Goal: Task Accomplishment & Management: Use online tool/utility

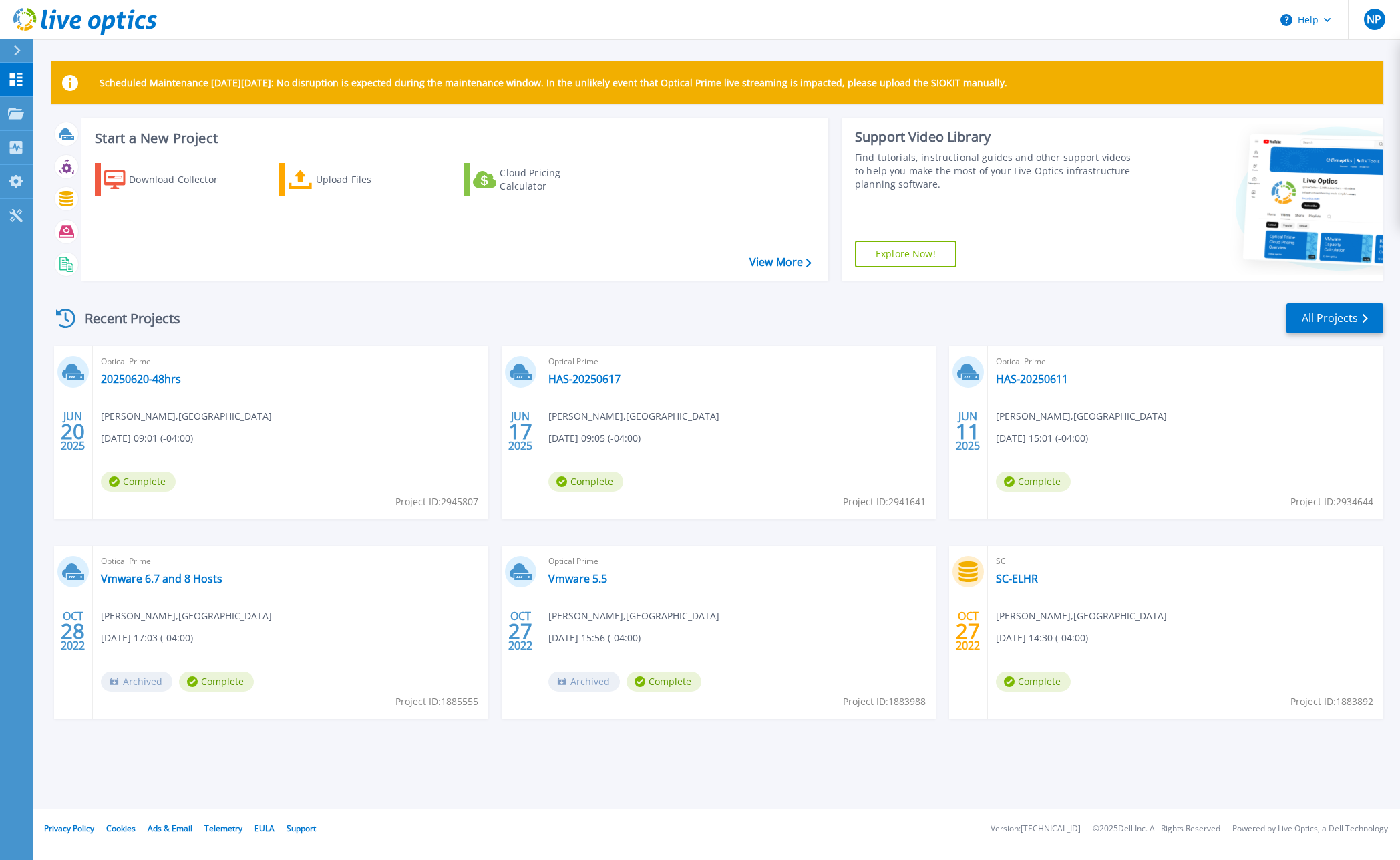
click at [12, 53] on div at bounding box center [23, 50] width 22 height 22
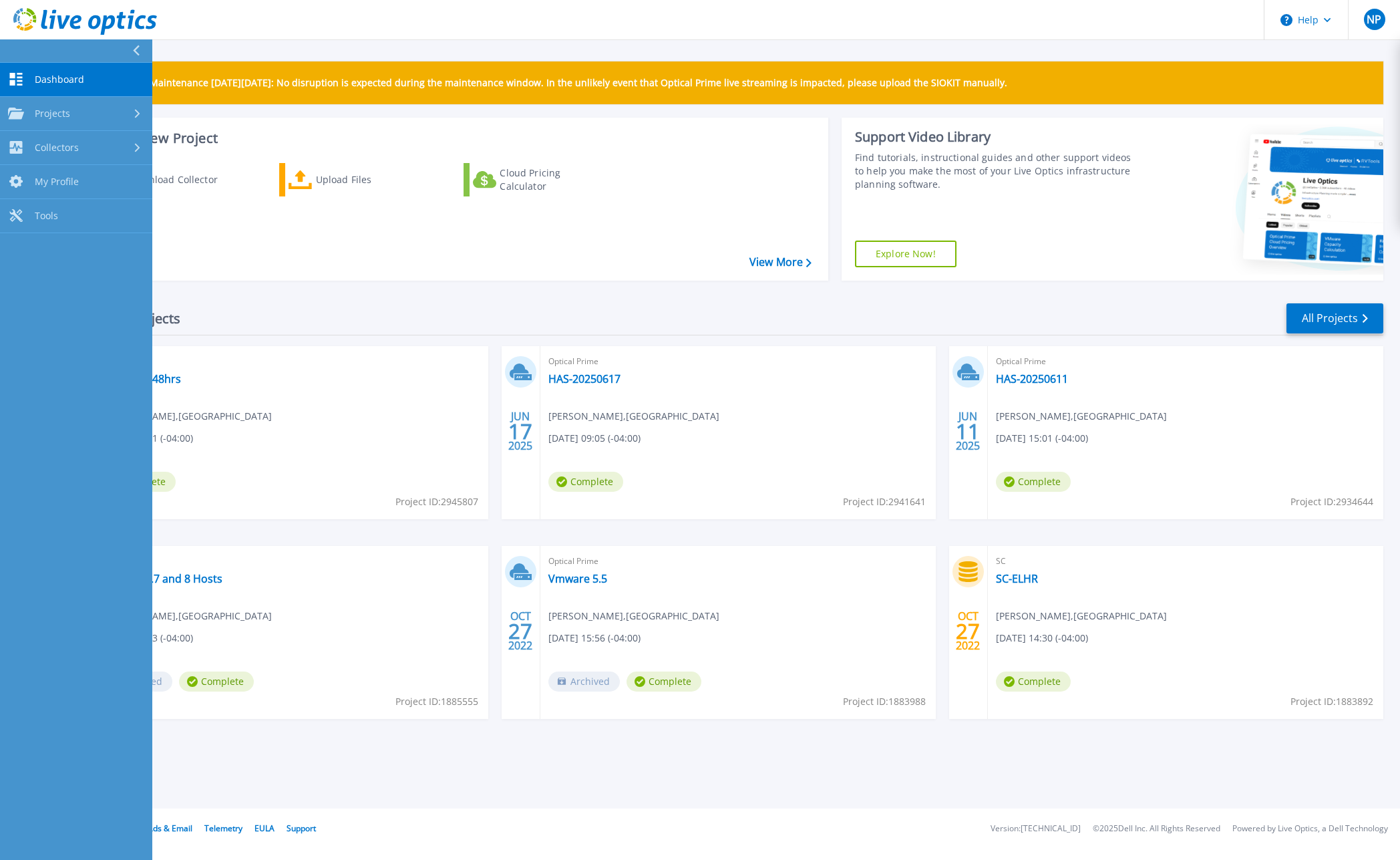
click at [73, 85] on link "Dashboard Dashboard" at bounding box center [76, 80] width 153 height 34
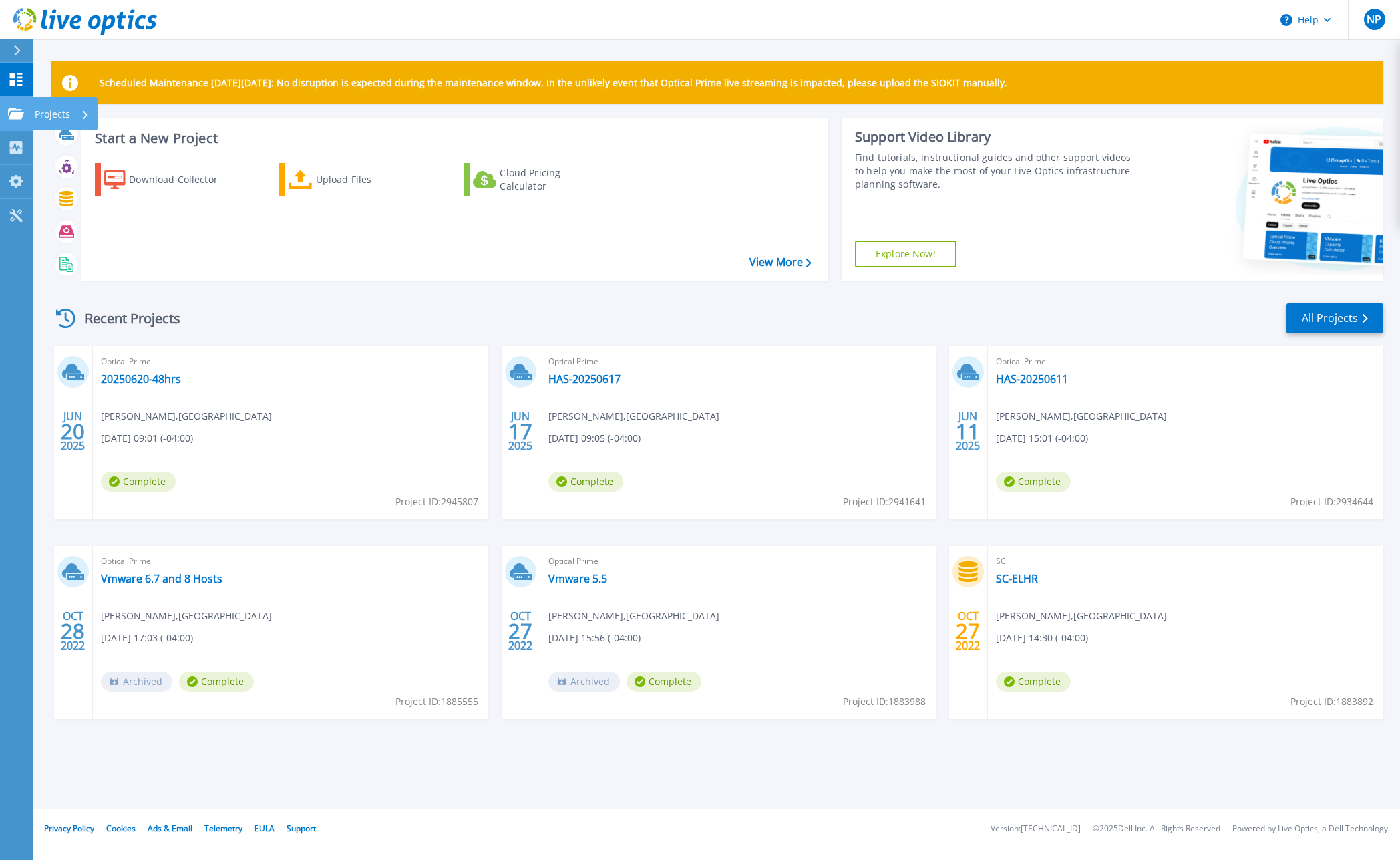
click at [26, 118] on link "Projects Projects" at bounding box center [16, 114] width 33 height 34
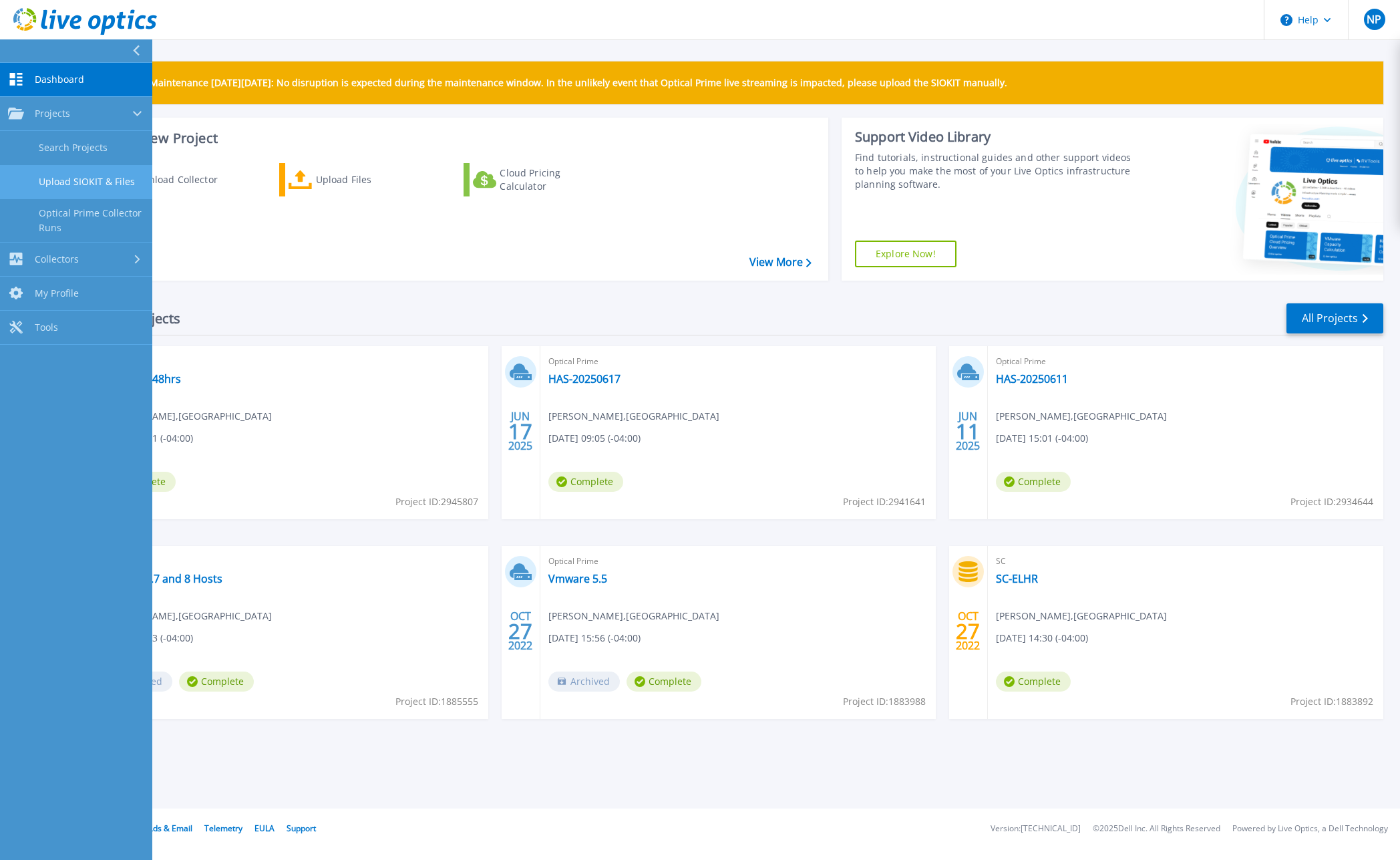
click at [77, 180] on link "Upload SIOKIT & Files" at bounding box center [76, 182] width 153 height 34
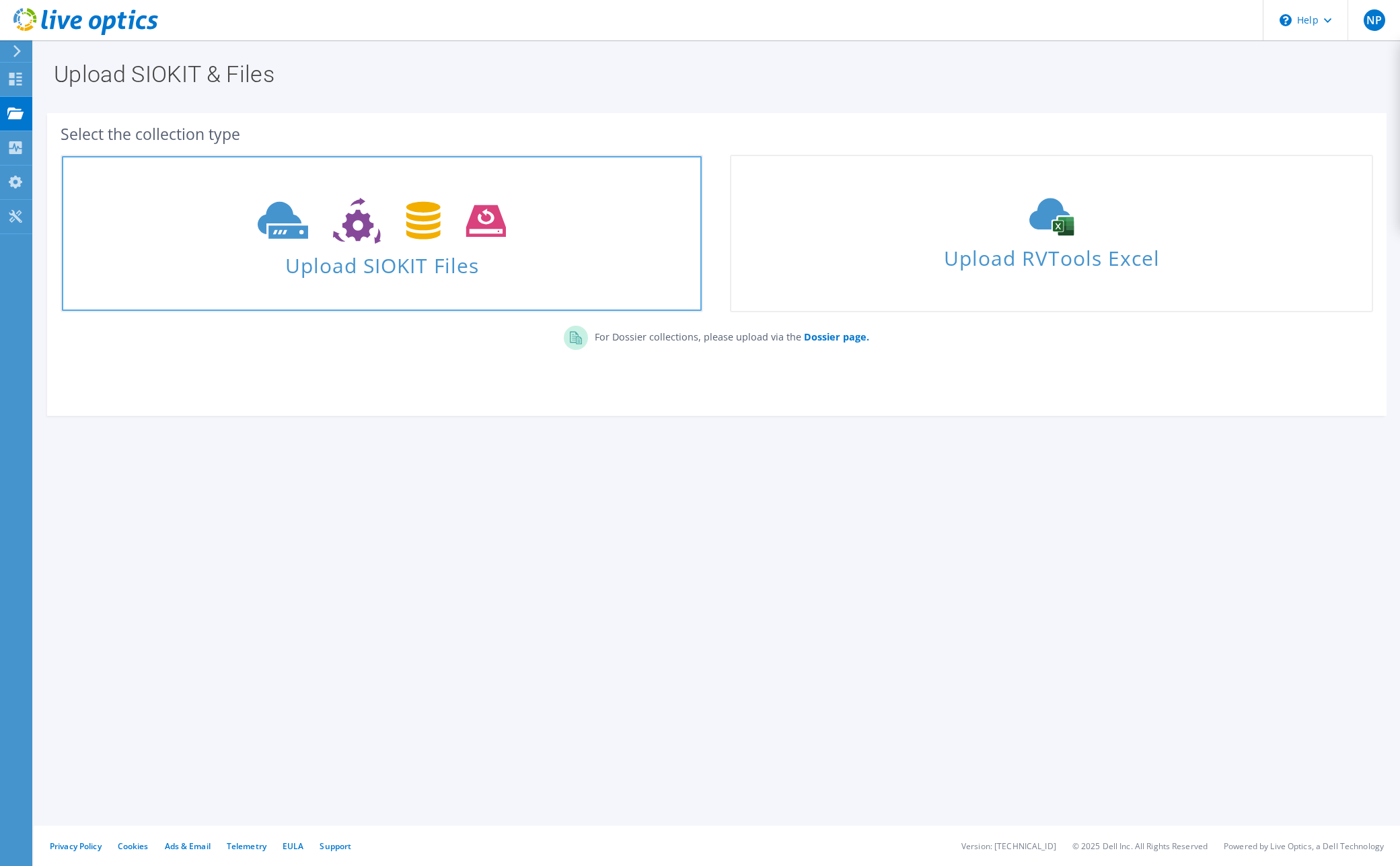
click at [375, 276] on span "Upload SIOKIT Files" at bounding box center [381, 261] width 640 height 29
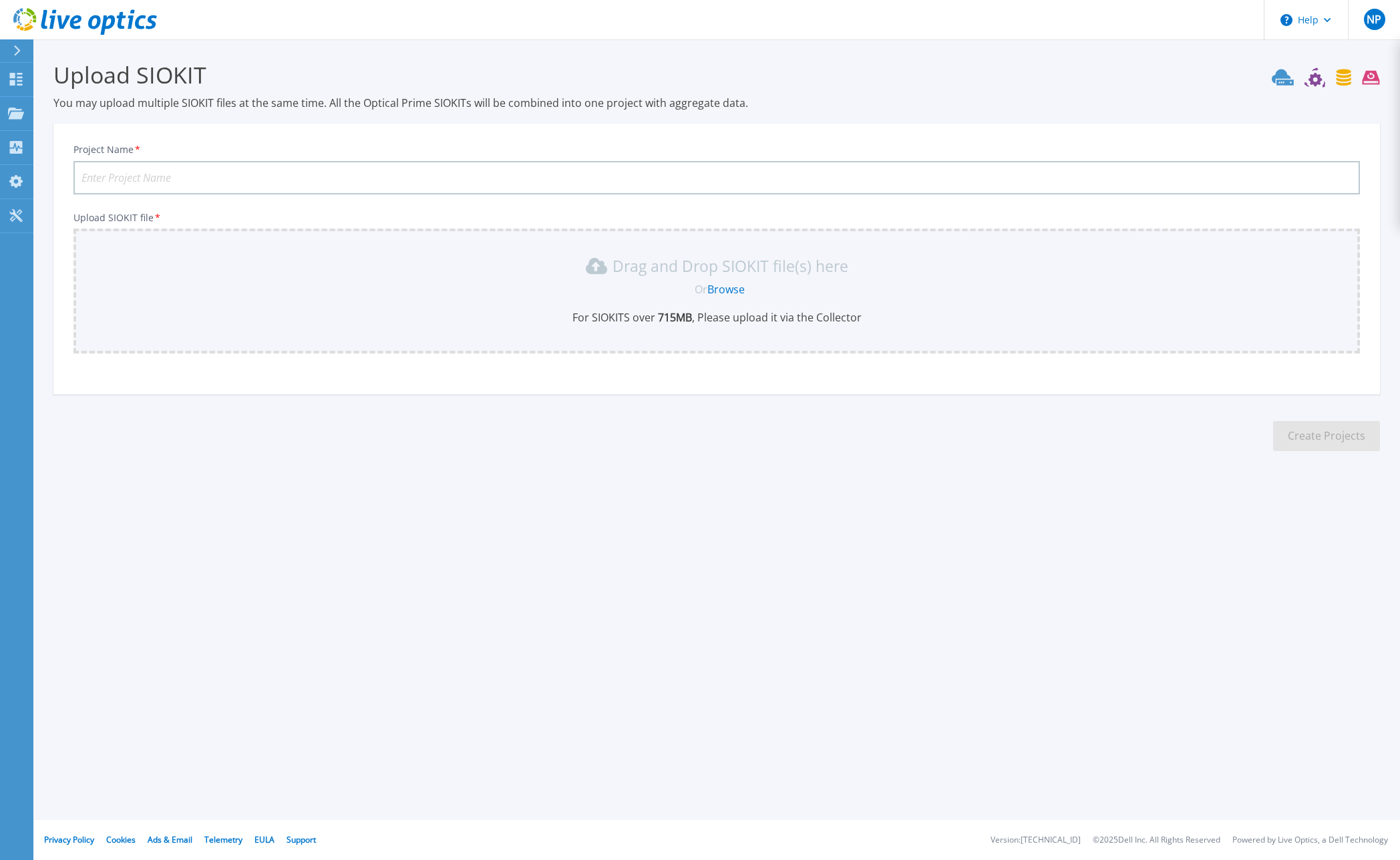
click at [233, 166] on input "Project Name *" at bounding box center [717, 177] width 1287 height 33
paste input "20250827"
type input "20250827"
click at [290, 502] on div "Upload SIOKIT You may upload multiple SIOKIT files at the same time. All the Op…" at bounding box center [700, 267] width 1400 height 533
click at [729, 286] on link "Browse" at bounding box center [726, 289] width 37 height 15
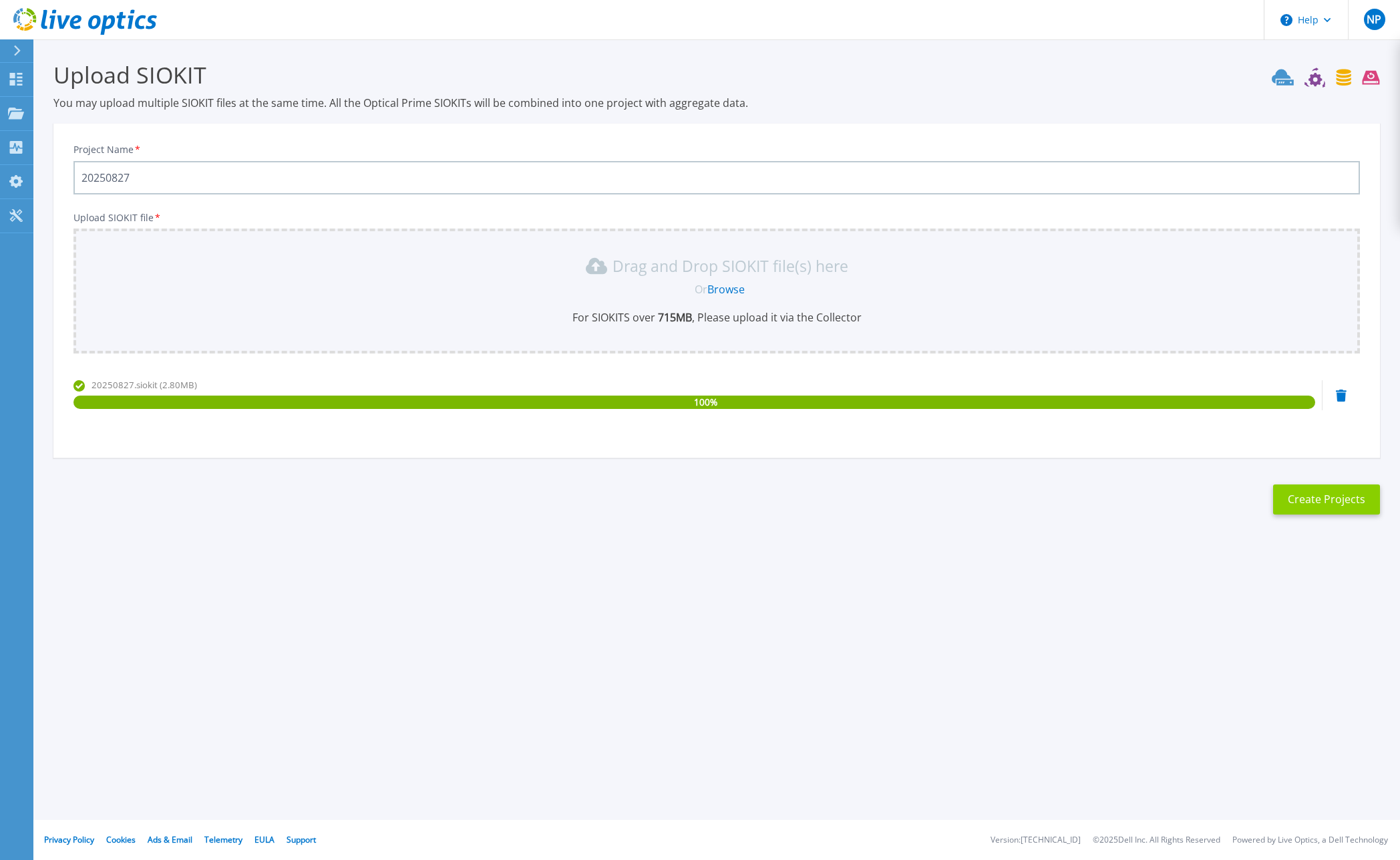
click at [1306, 500] on button "Create Projects" at bounding box center [1326, 500] width 107 height 30
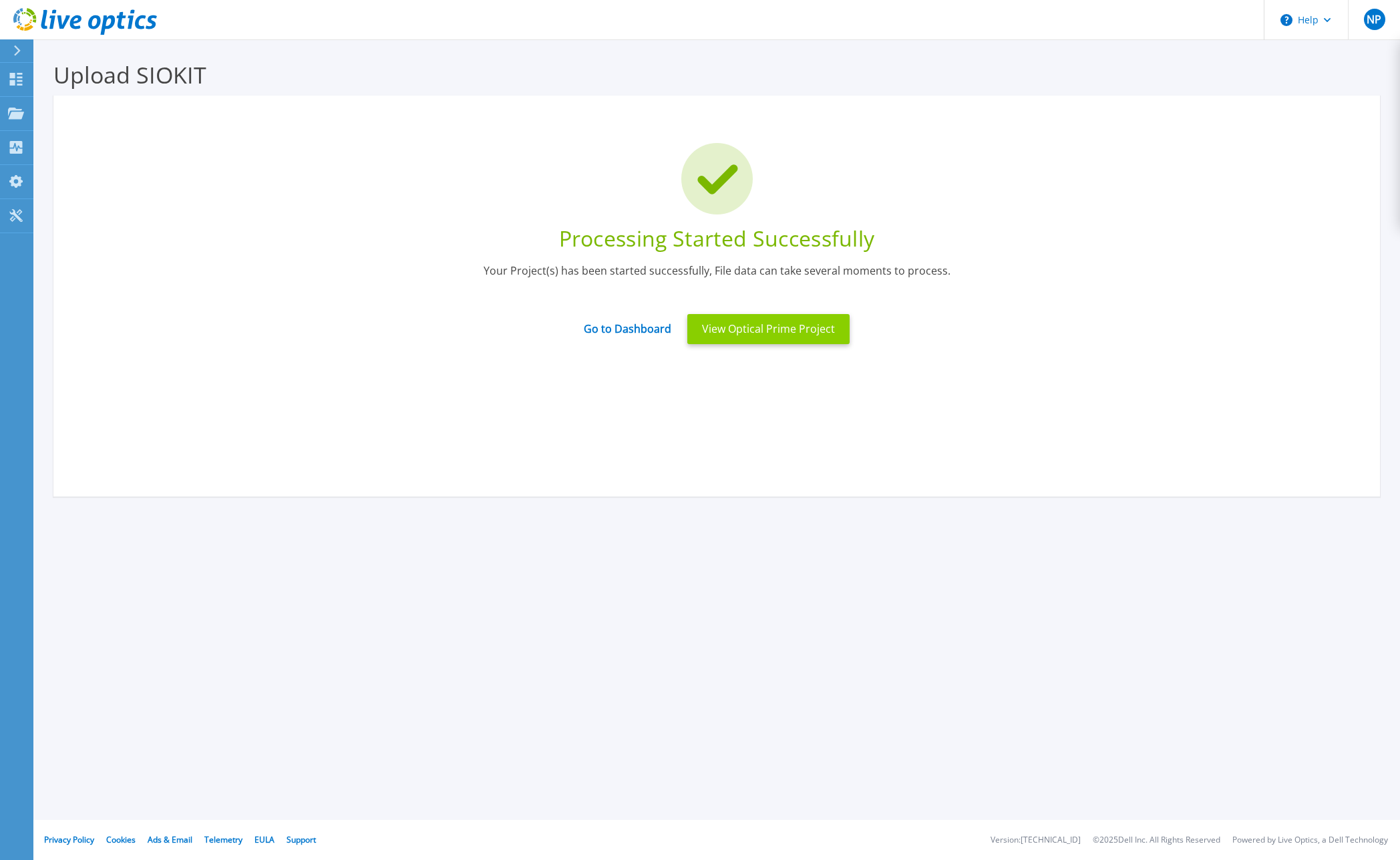
click at [794, 334] on button "View Optical Prime Project" at bounding box center [769, 329] width 163 height 30
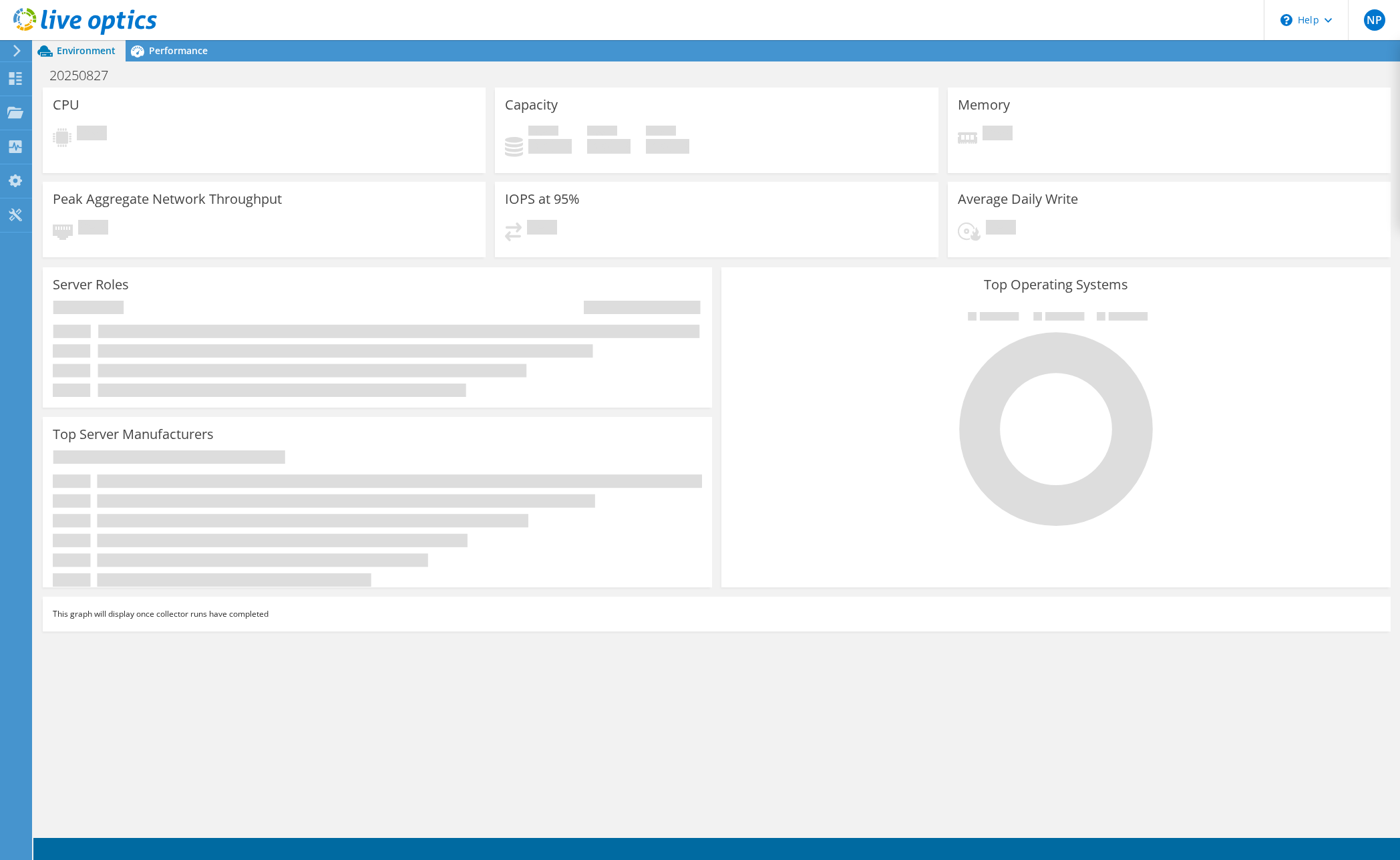
click at [608, 80] on div "20250827 Print" at bounding box center [716, 75] width 1367 height 25
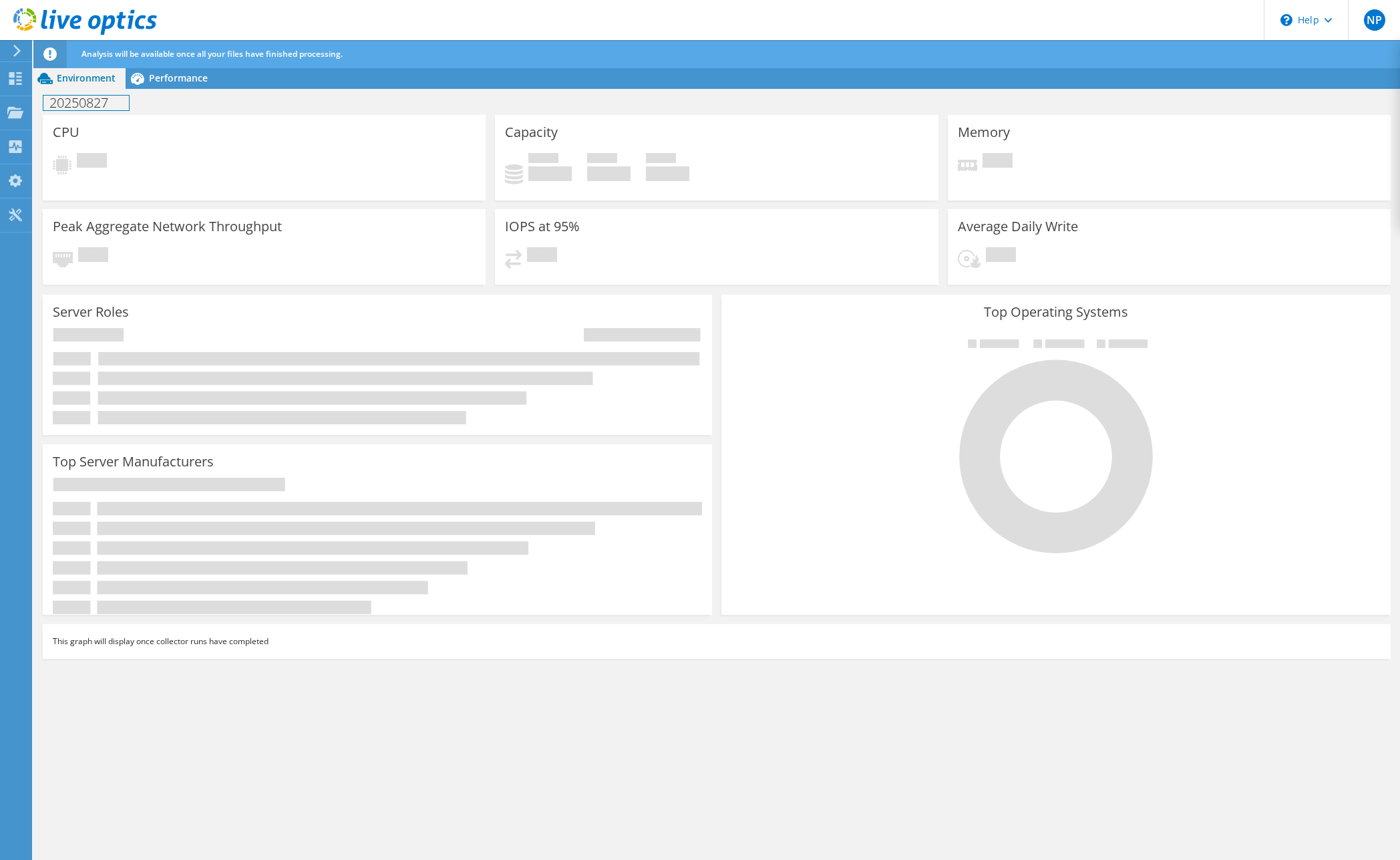
click at [66, 101] on h1 "20250827" at bounding box center [86, 102] width 85 height 15
click at [372, 102] on div "20250827 Print" at bounding box center [716, 102] width 1367 height 25
click at [357, 799] on div "CPU Pending Capacity Used 0 GiB Free 0 GiB Total 0 GiB Memory" at bounding box center [716, 488] width 1367 height 747
click at [167, 78] on span "Performance" at bounding box center [178, 77] width 59 height 12
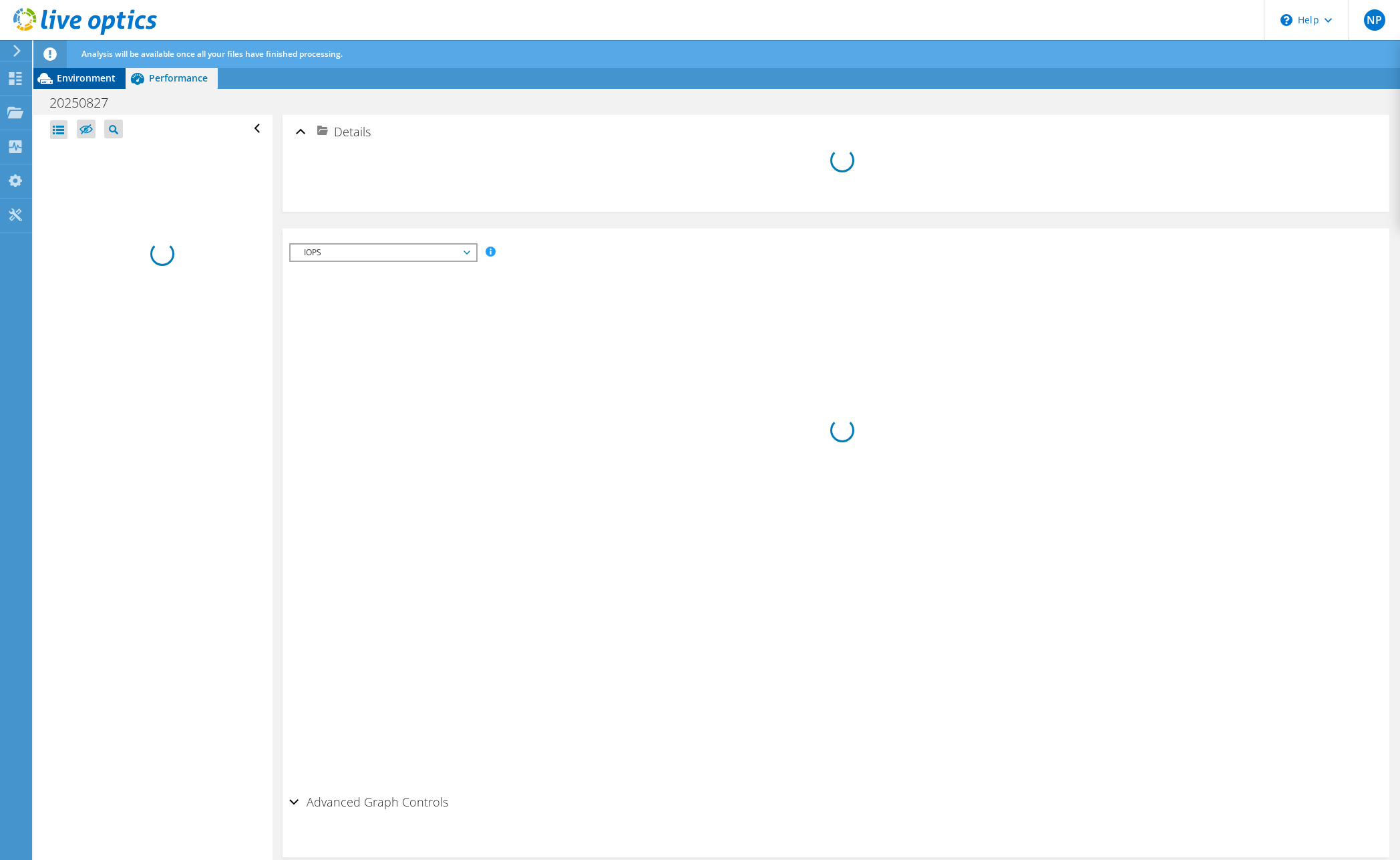
click at [85, 83] on span "Environment" at bounding box center [86, 77] width 59 height 12
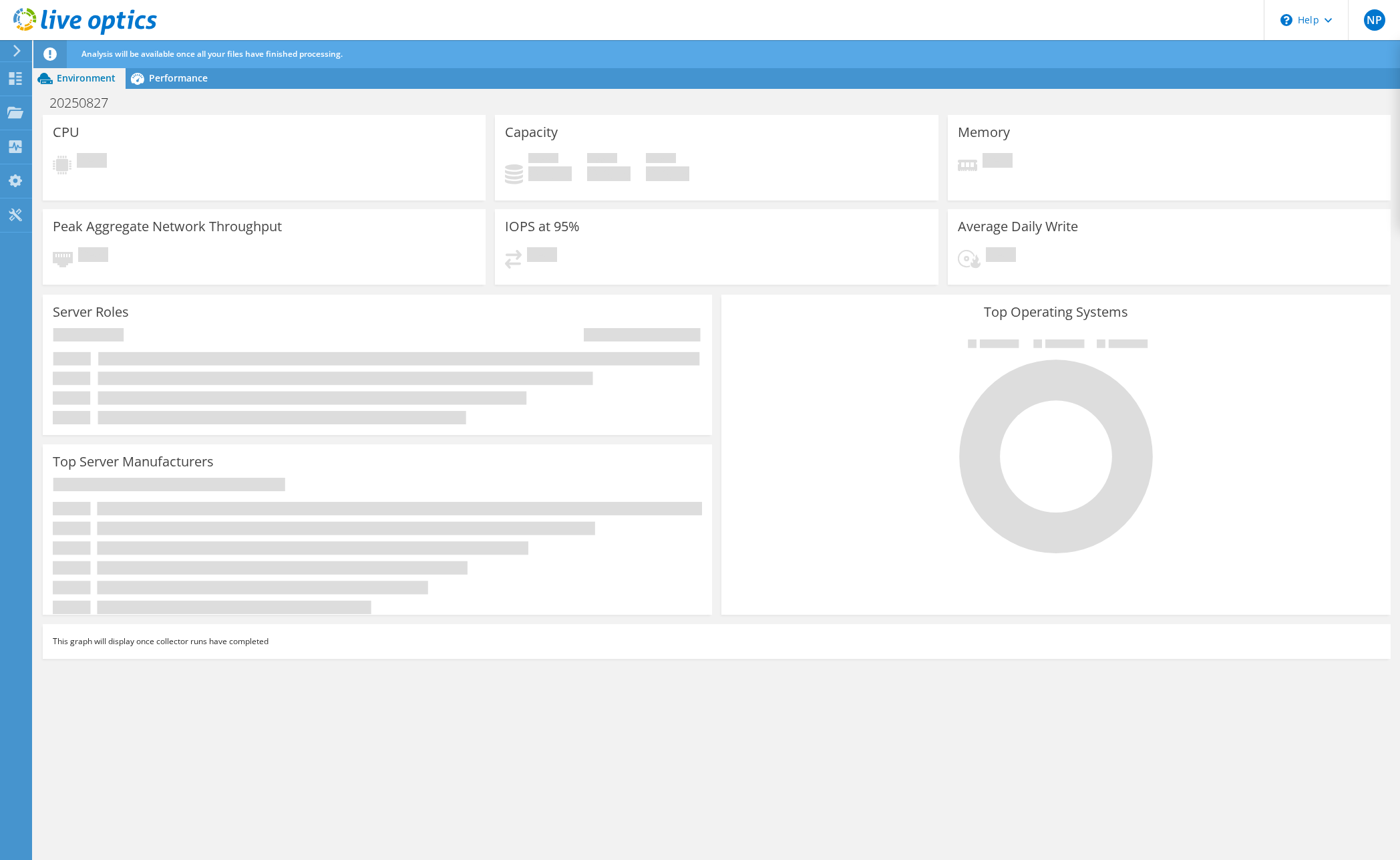
click at [391, 89] on div "20250827 Print" at bounding box center [716, 102] width 1367 height 26
click at [783, 178] on div "Used 0 GiB Free 0 GiB Total 0 GiB" at bounding box center [716, 174] width 423 height 41
click at [794, 793] on div "CPU Pending Capacity Used 0 GiB Free 0 GiB Total 0 GiB Memory" at bounding box center [716, 488] width 1367 height 747
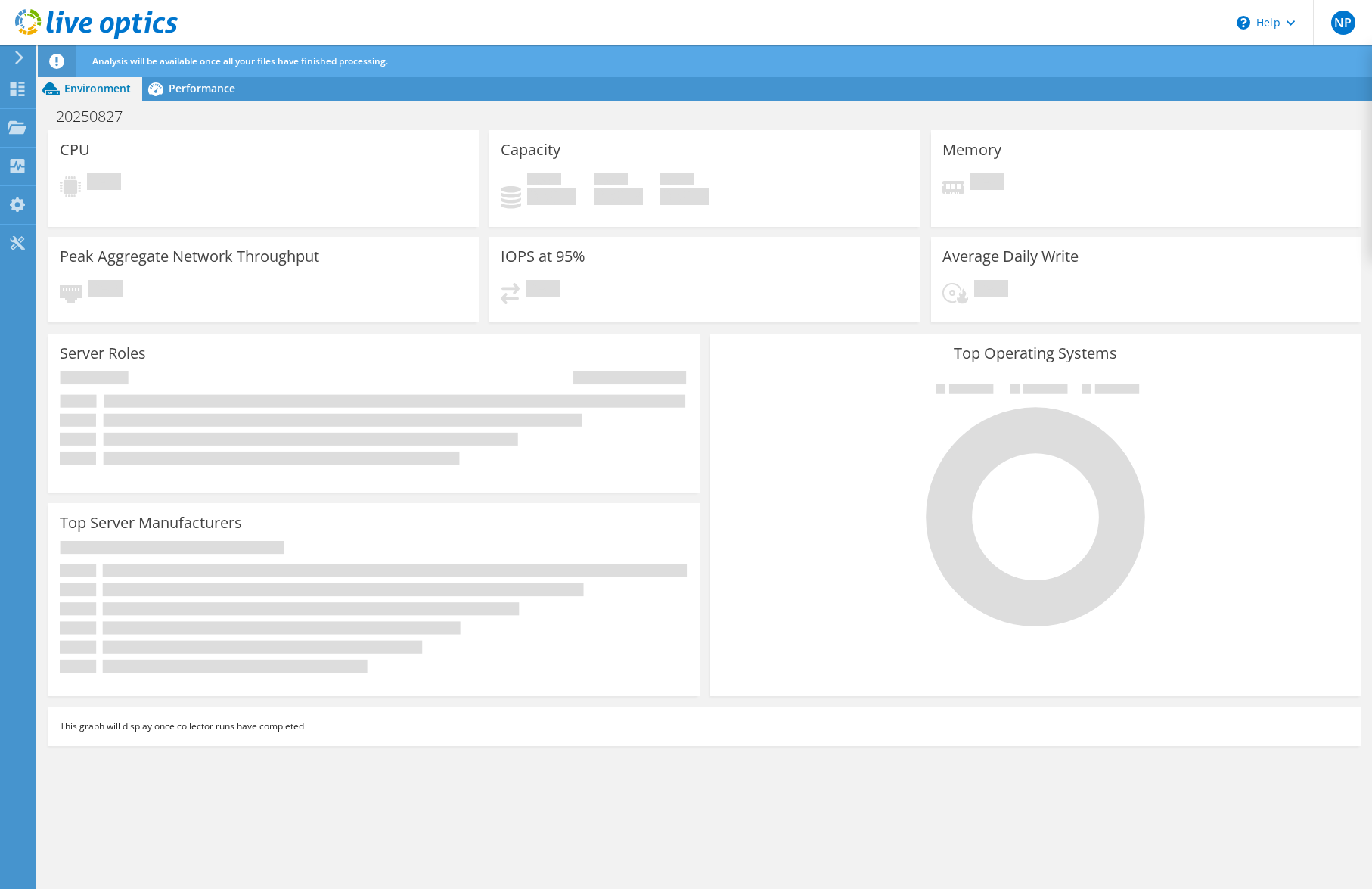
click at [283, 776] on div "CPU Pending Capacity Used 0 GiB Free 0 GiB Total 0 GiB Memory" at bounding box center [705, 509] width 1334 height 760
click at [155, 60] on span "Analysis will be available once all your files have finished processing." at bounding box center [239, 60] width 295 height 13
click at [789, 124] on div "20250827 Print" at bounding box center [705, 116] width 1334 height 28
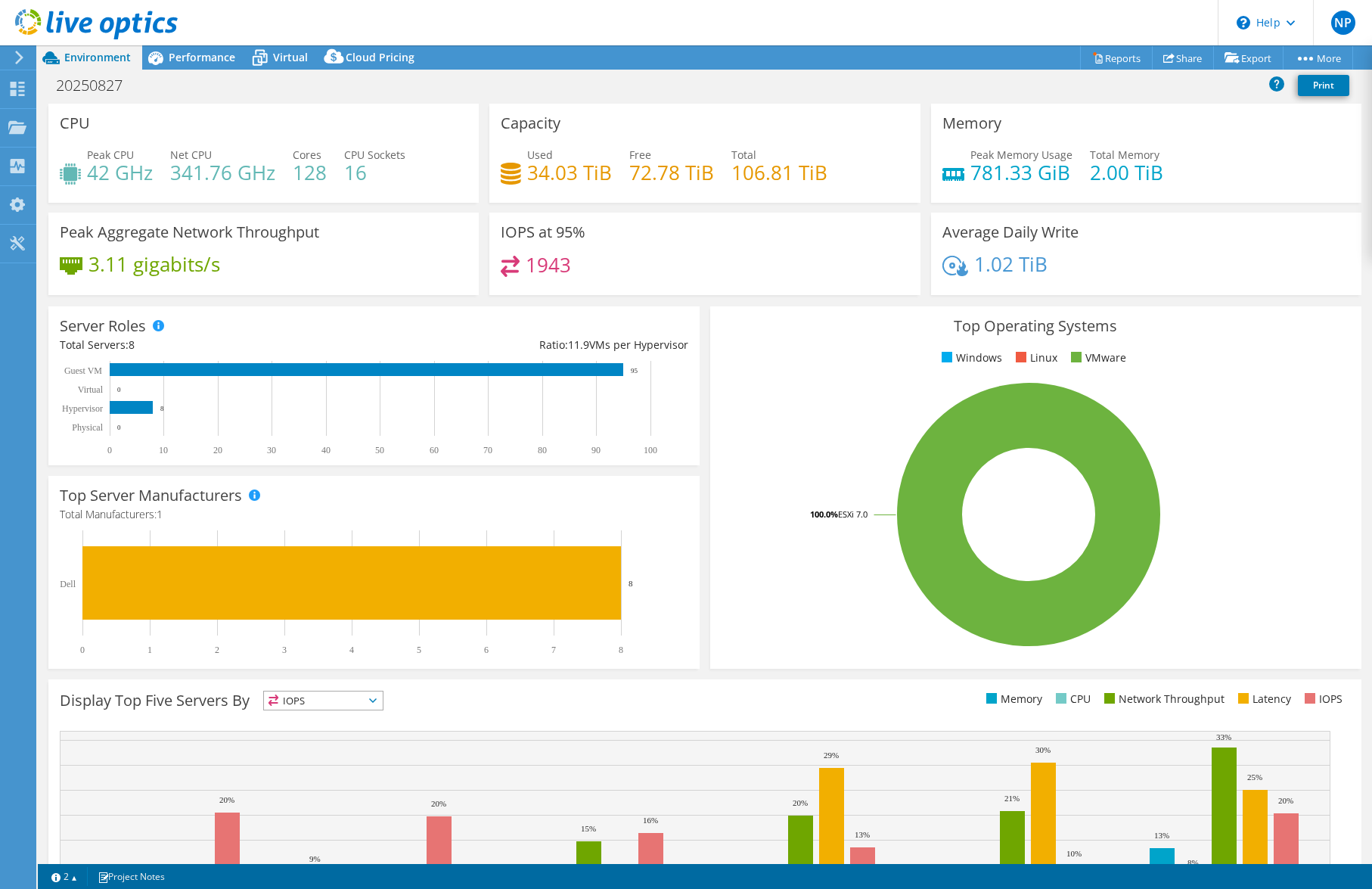
click at [681, 267] on div "1943" at bounding box center [704, 272] width 408 height 32
click at [18, 56] on icon at bounding box center [19, 58] width 11 height 14
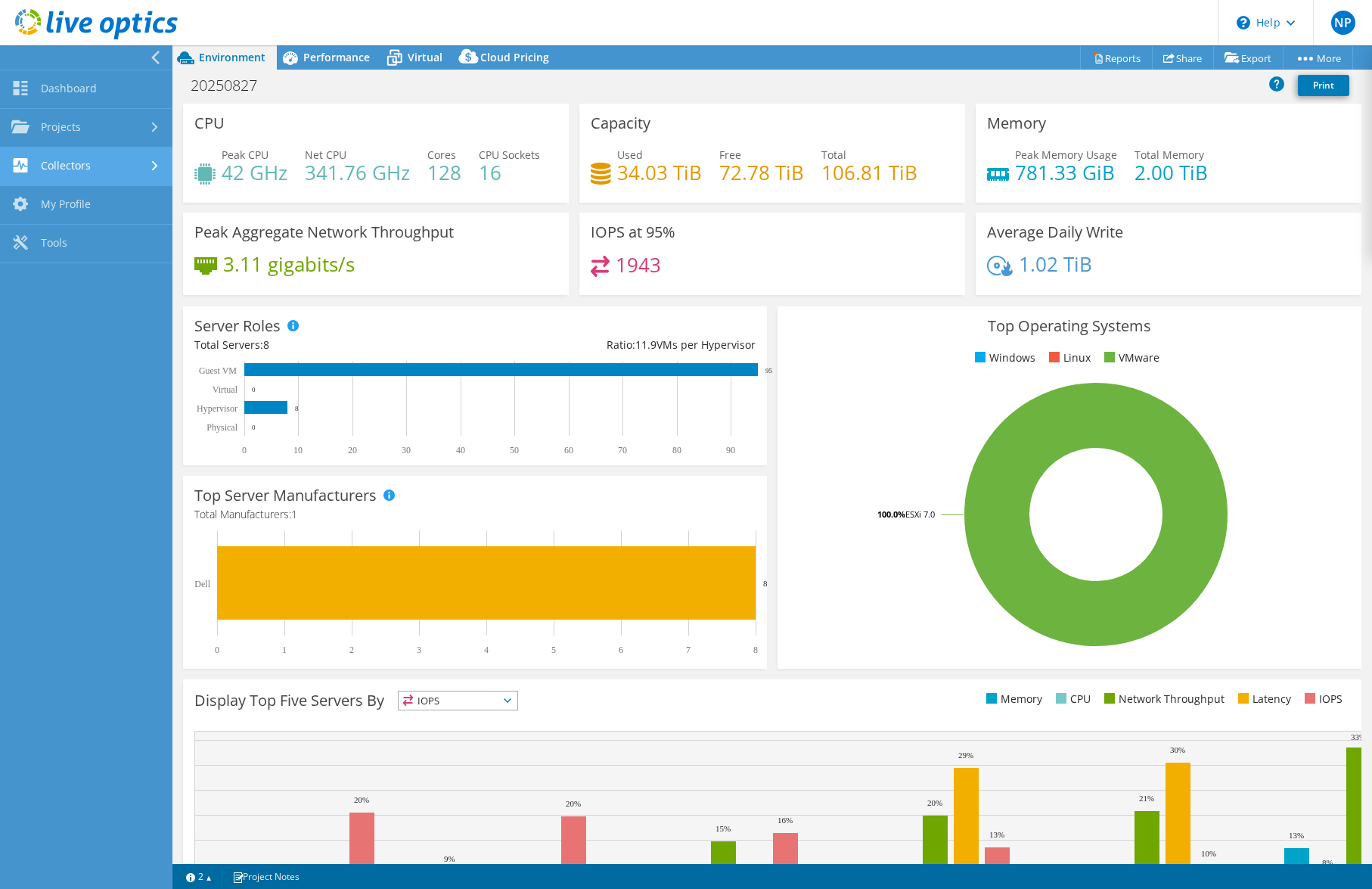
click at [80, 168] on link "Collectors" at bounding box center [86, 167] width 173 height 39
click at [93, 129] on link "Projects" at bounding box center [86, 128] width 173 height 39
click at [82, 167] on link "Search Projects" at bounding box center [86, 167] width 173 height 39
click at [157, 62] on use at bounding box center [155, 58] width 8 height 14
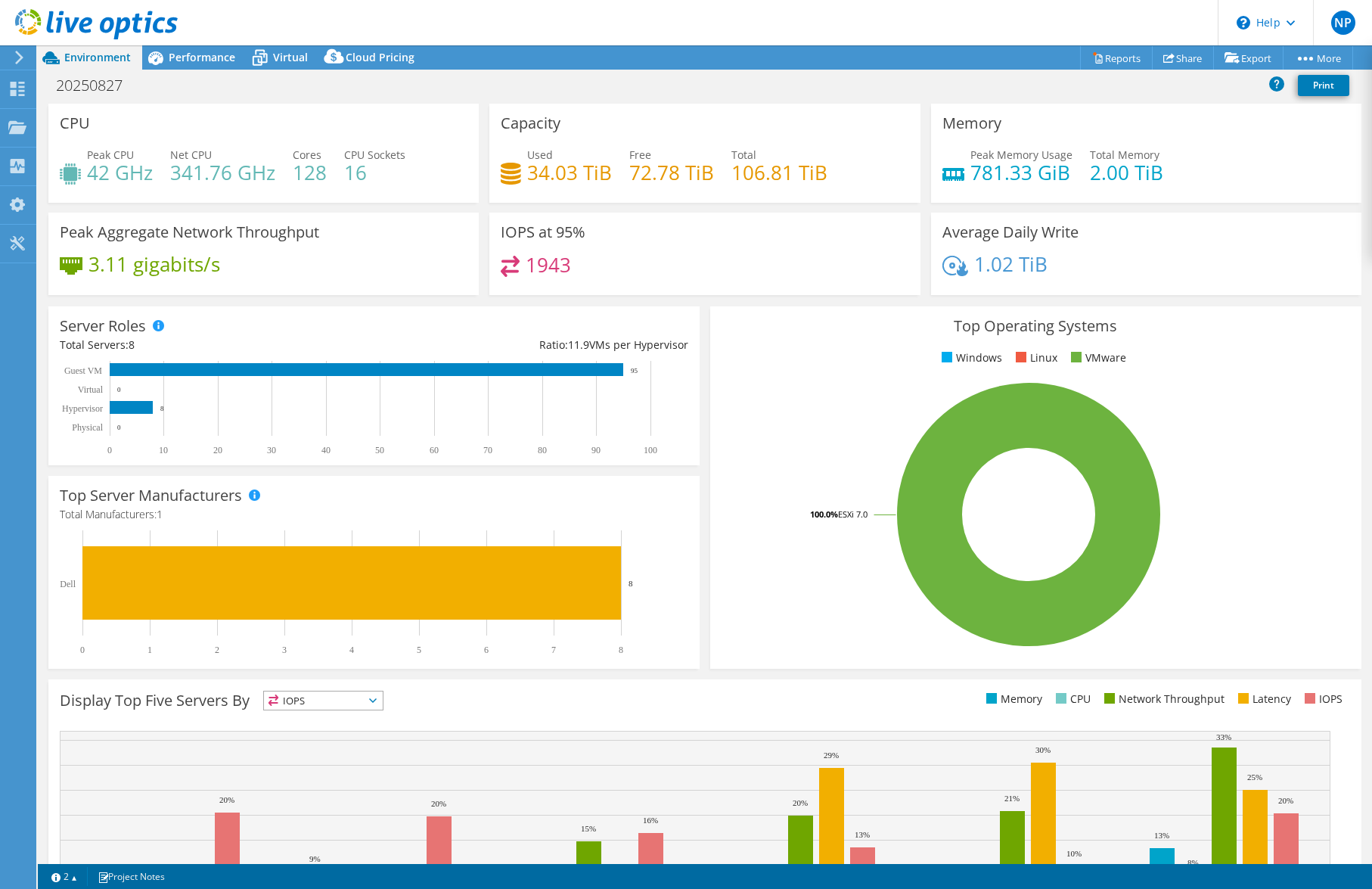
scroll to position [121, 0]
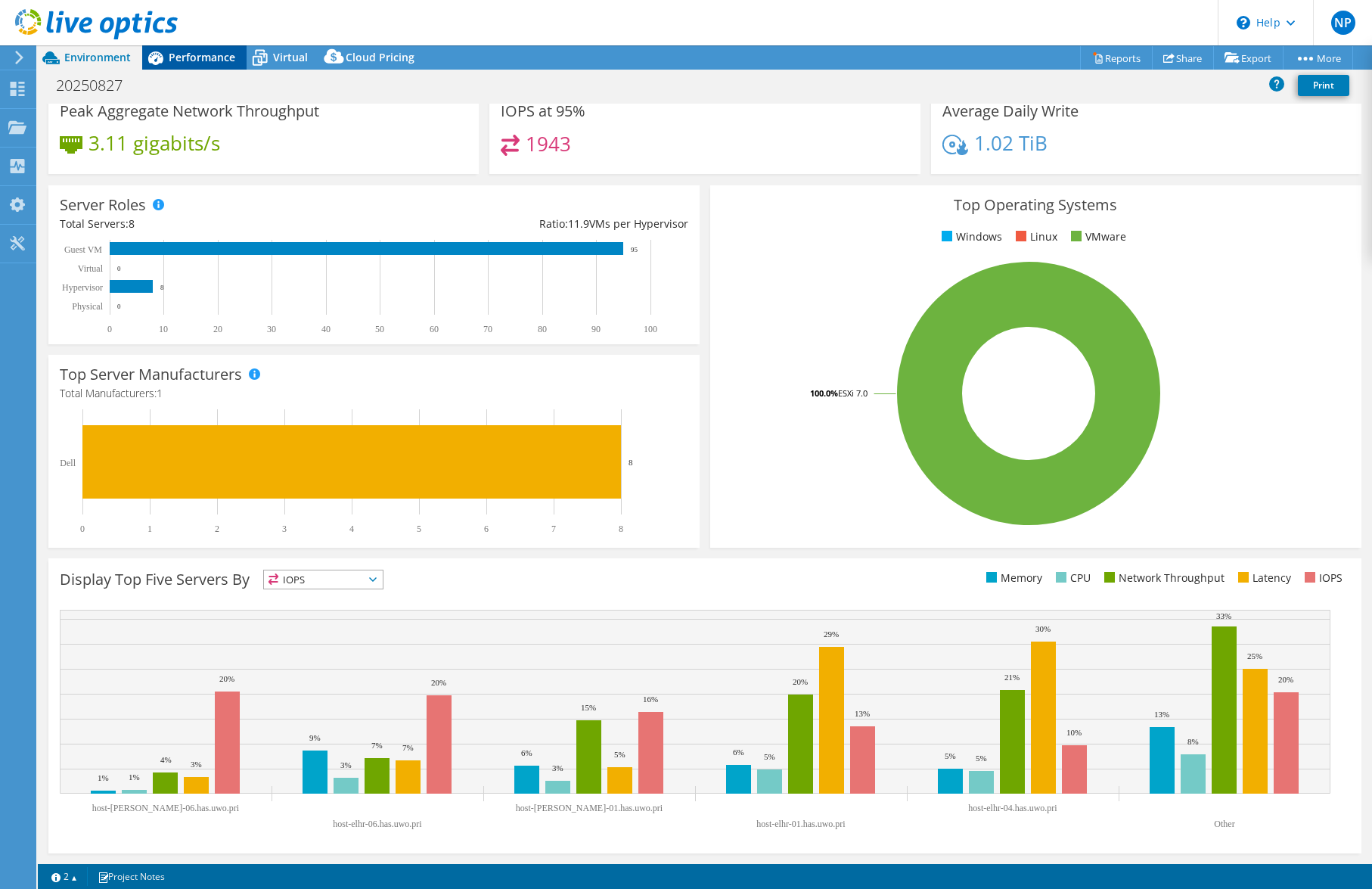
click at [168, 63] on icon at bounding box center [155, 58] width 26 height 26
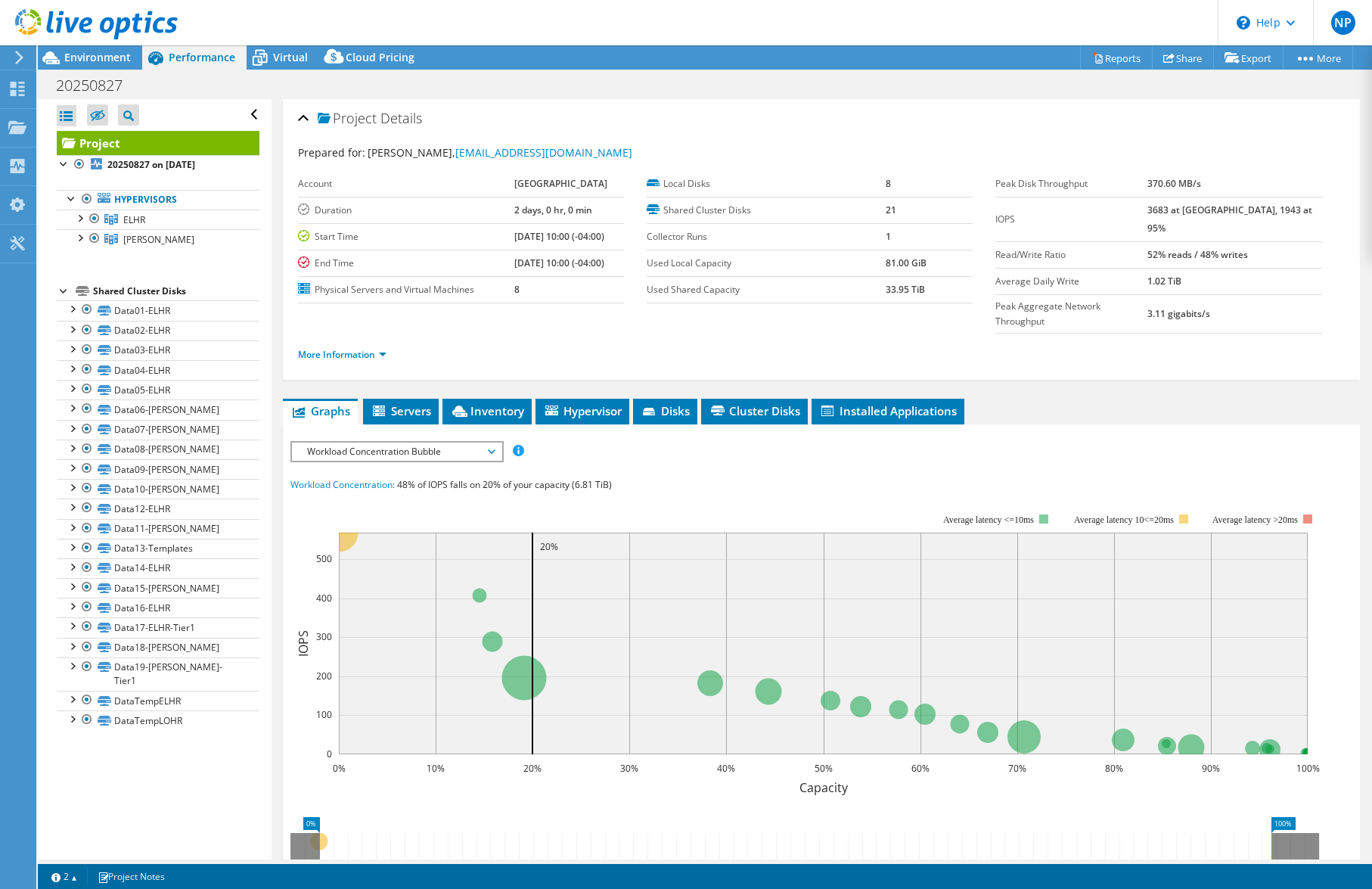
scroll to position [0, 0]
drag, startPoint x: 82, startPoint y: 238, endPoint x: 81, endPoint y: 229, distance: 9.1
click at [82, 238] on div at bounding box center [79, 236] width 15 height 15
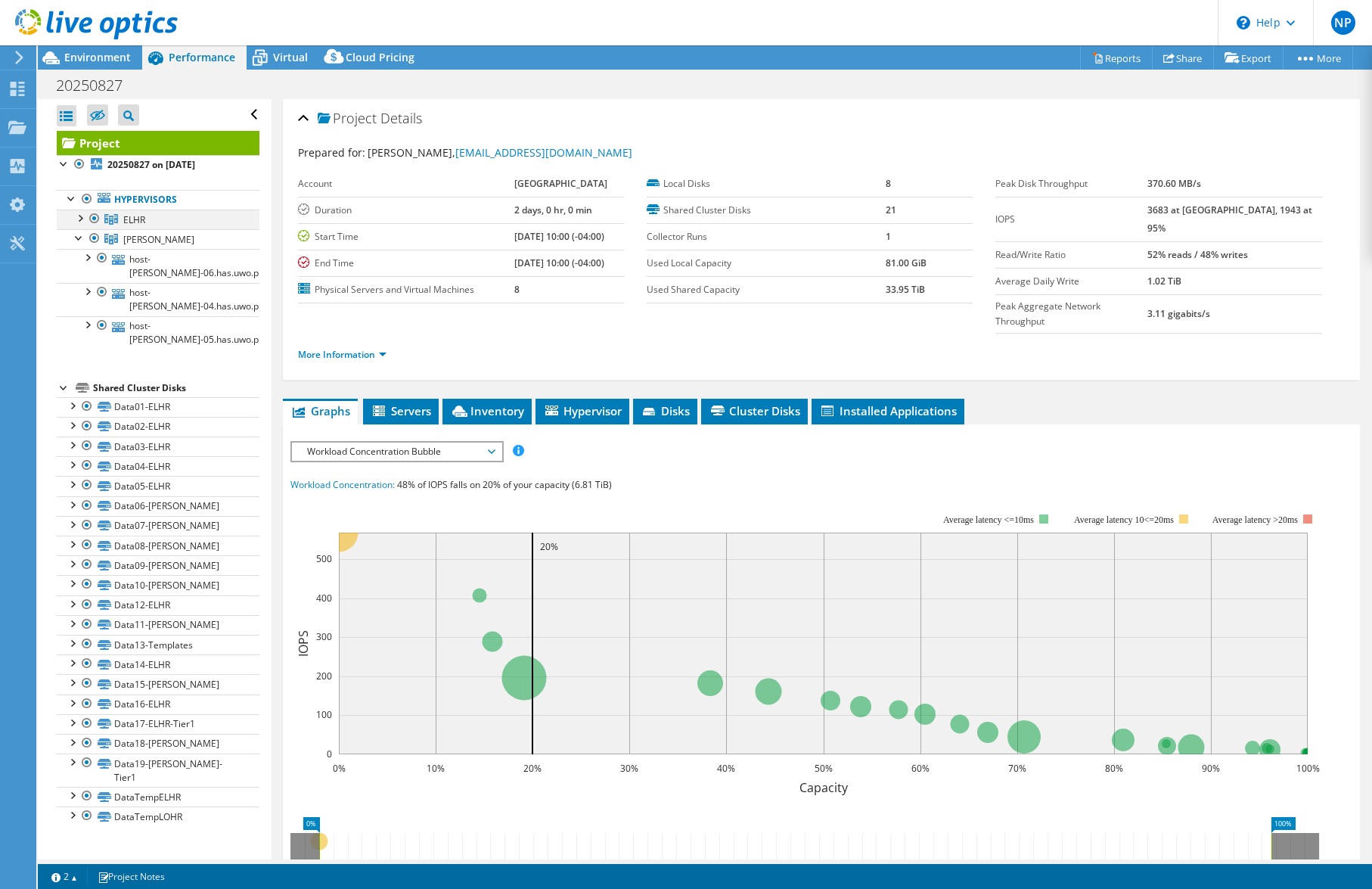
click at [81, 217] on div at bounding box center [79, 217] width 15 height 15
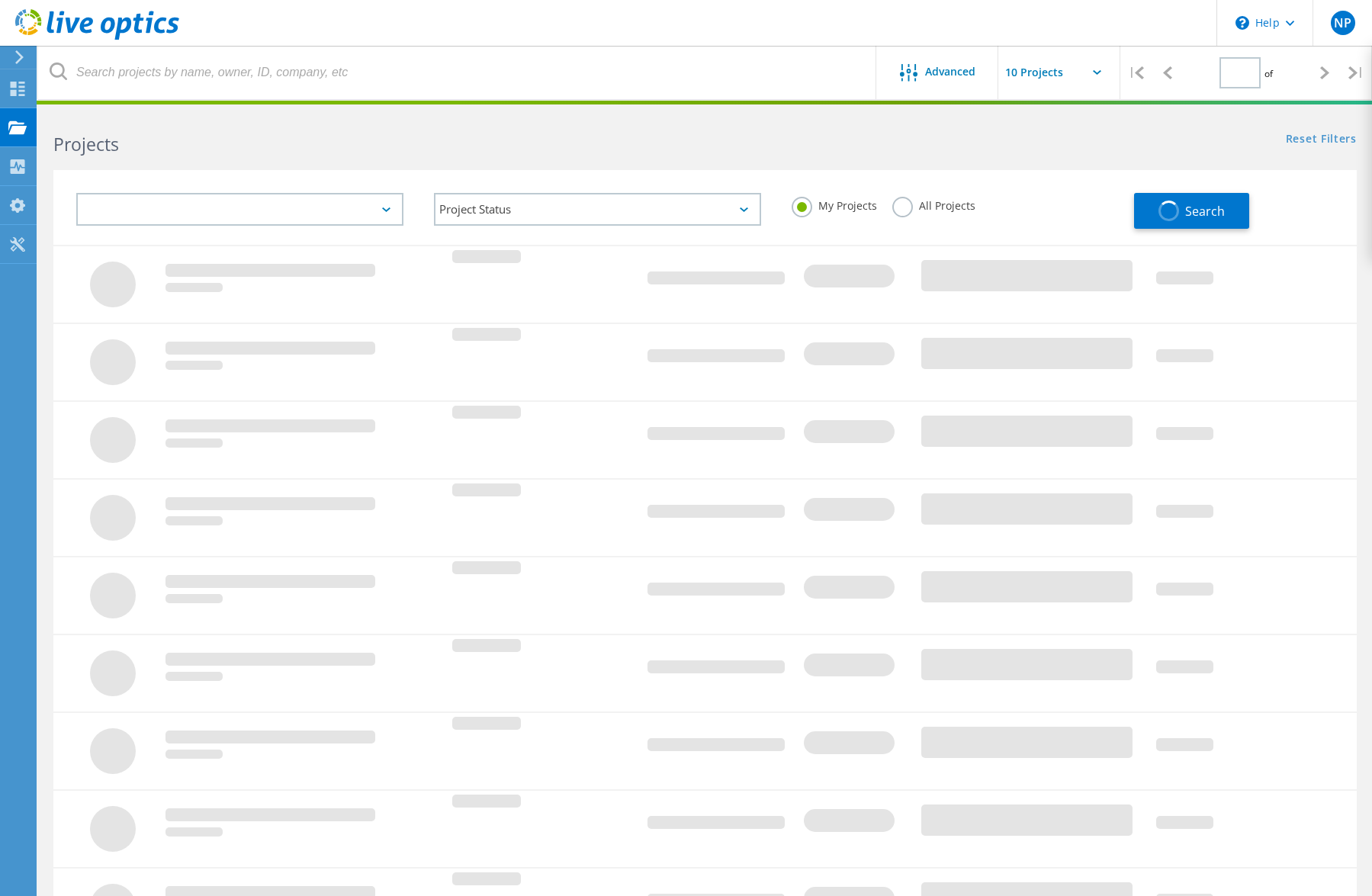
type input "1"
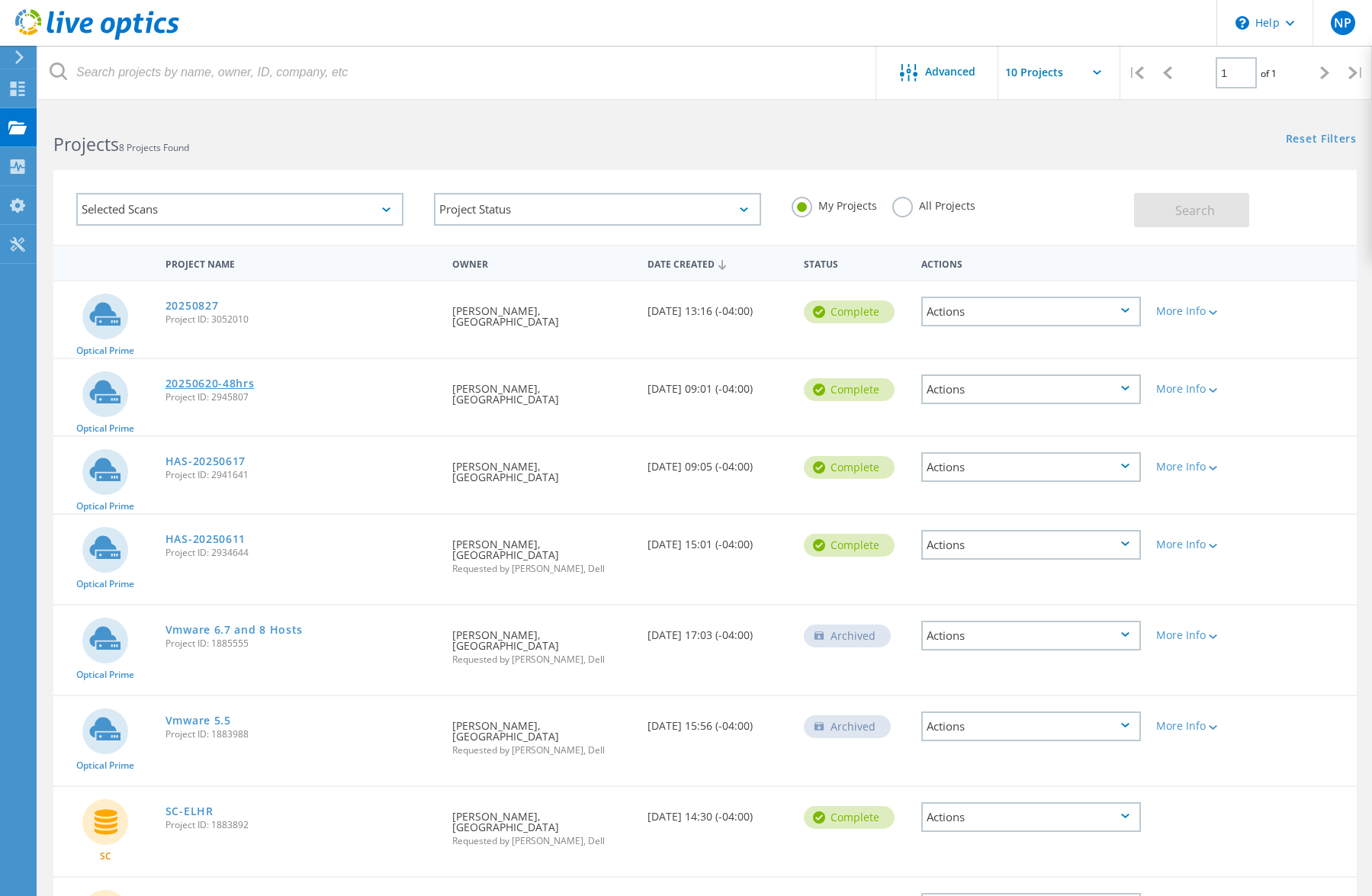
click at [210, 383] on link "20250620-48hrs" at bounding box center [210, 383] width 89 height 11
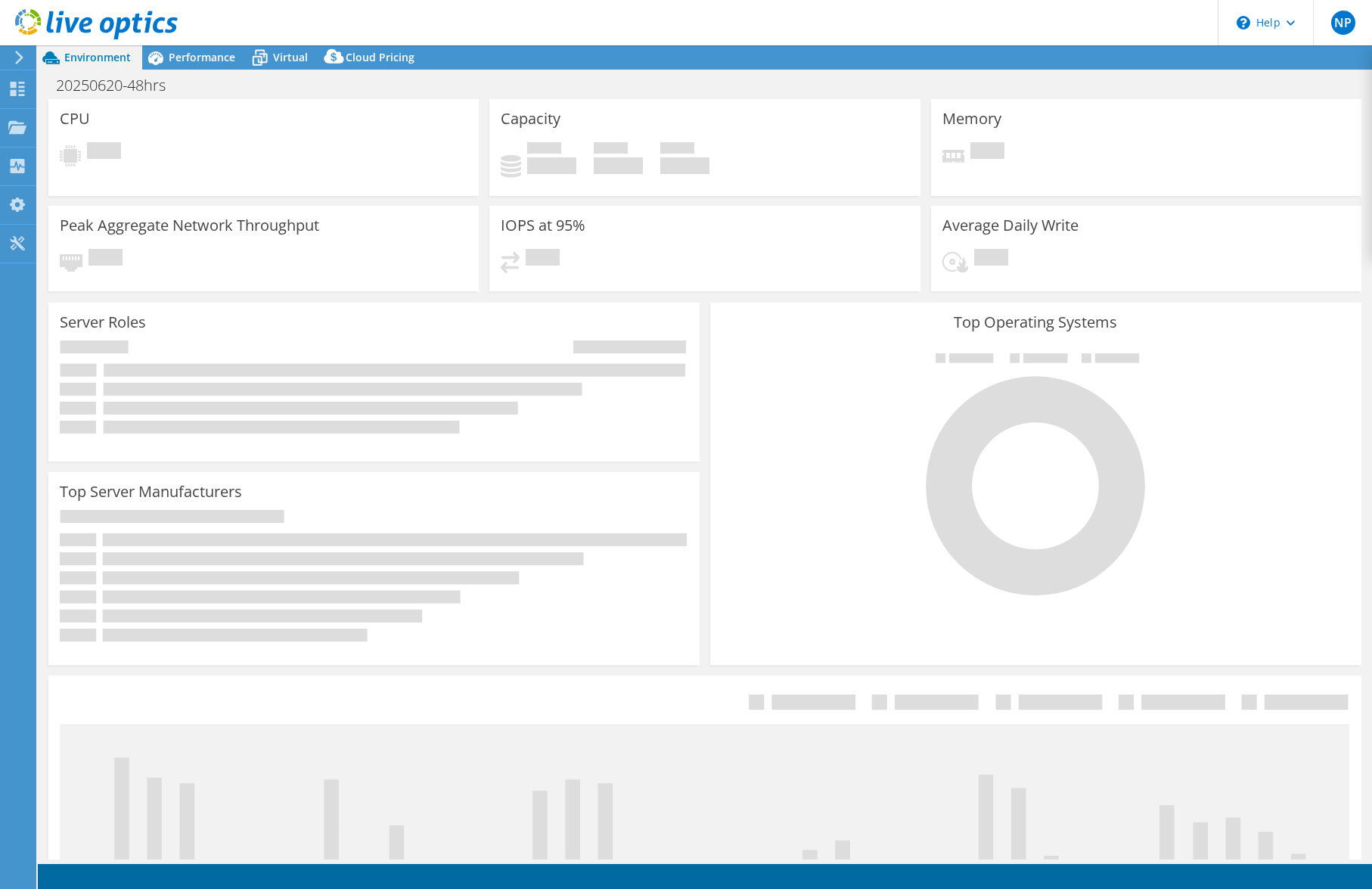
select select "[GEOGRAPHIC_DATA]"
select select "CAD"
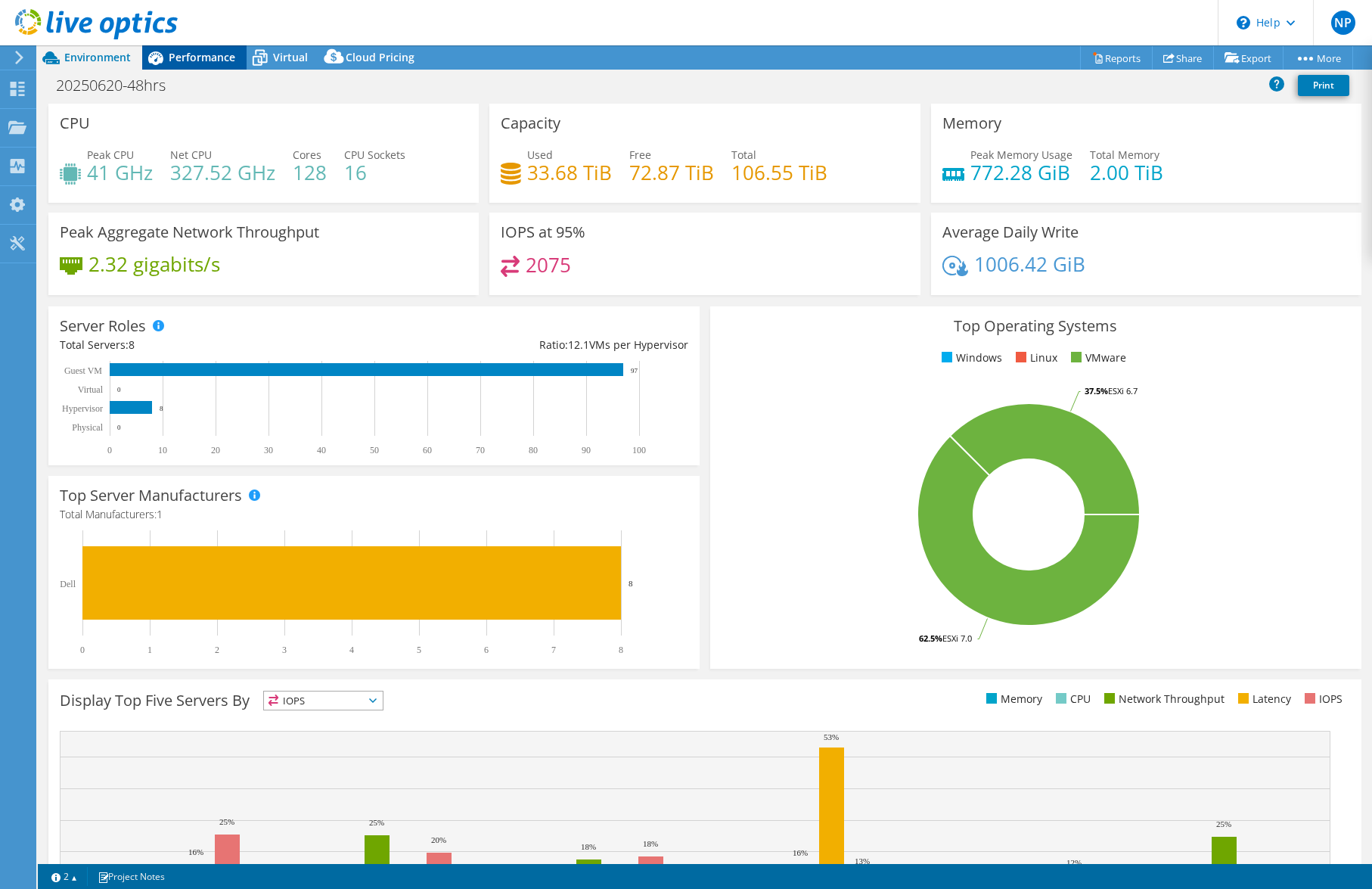
click at [158, 62] on icon at bounding box center [155, 59] width 15 height 14
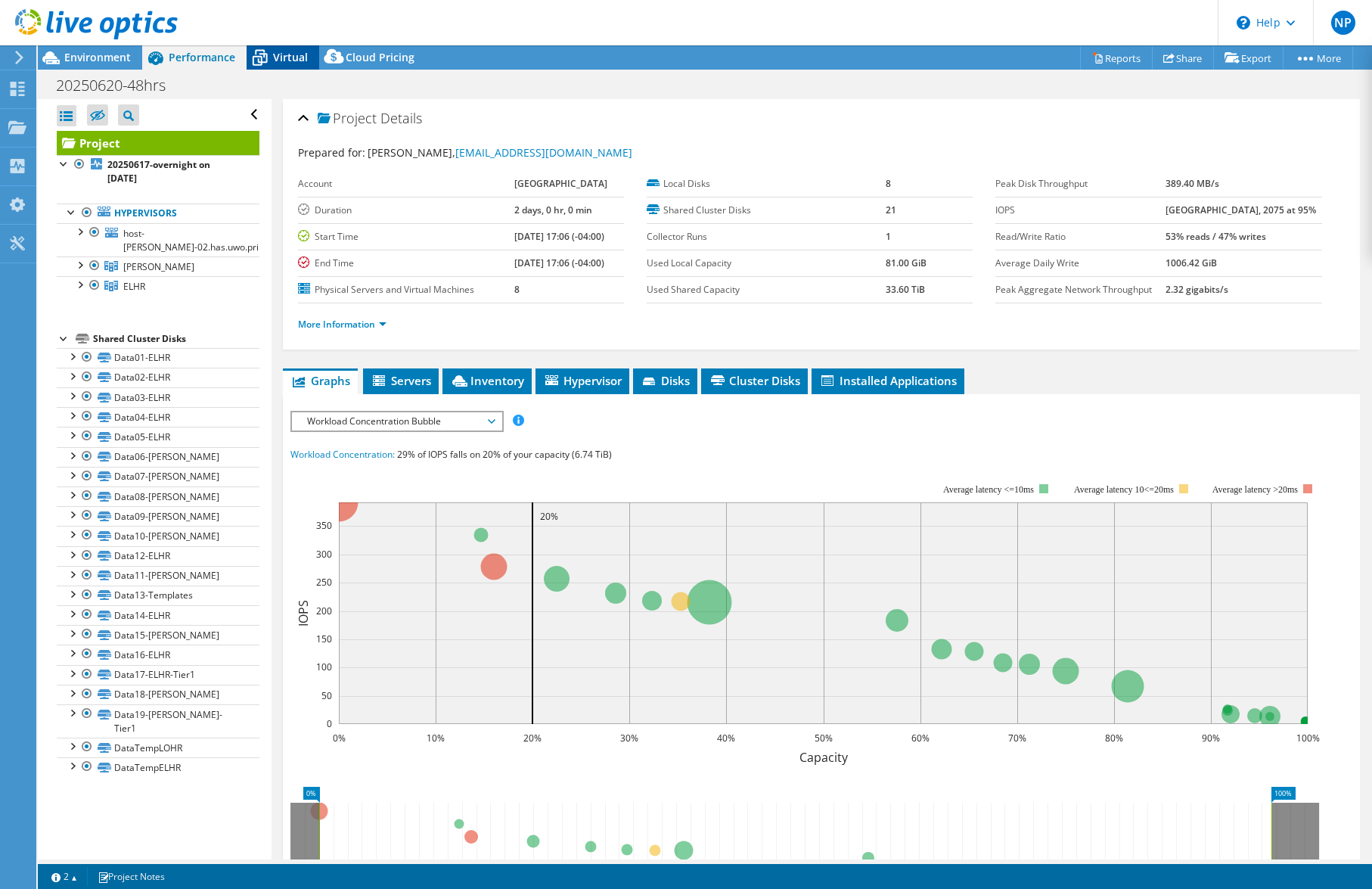
click at [271, 56] on icon at bounding box center [259, 58] width 26 height 26
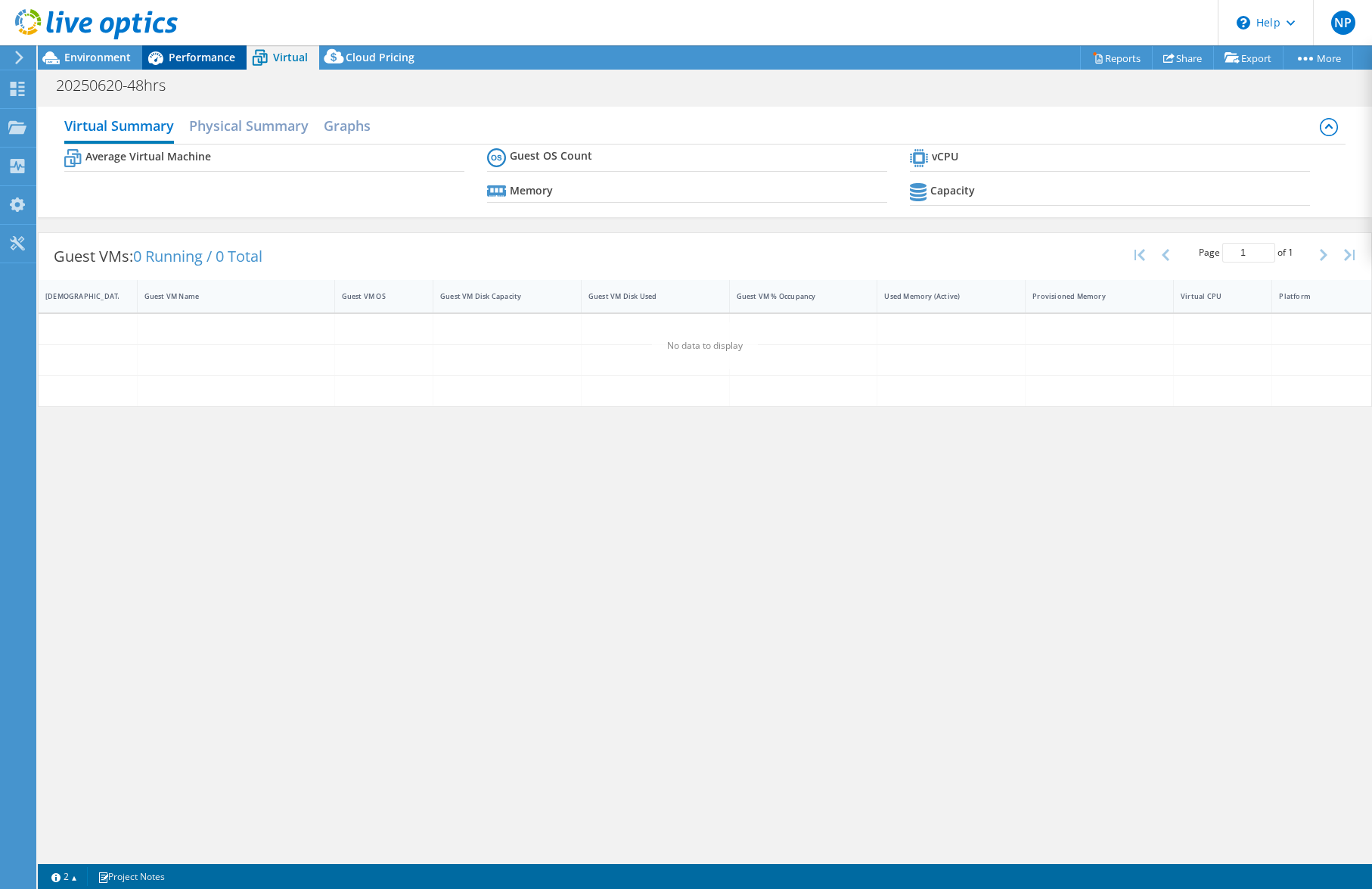
click at [219, 56] on span "Performance" at bounding box center [202, 57] width 67 height 14
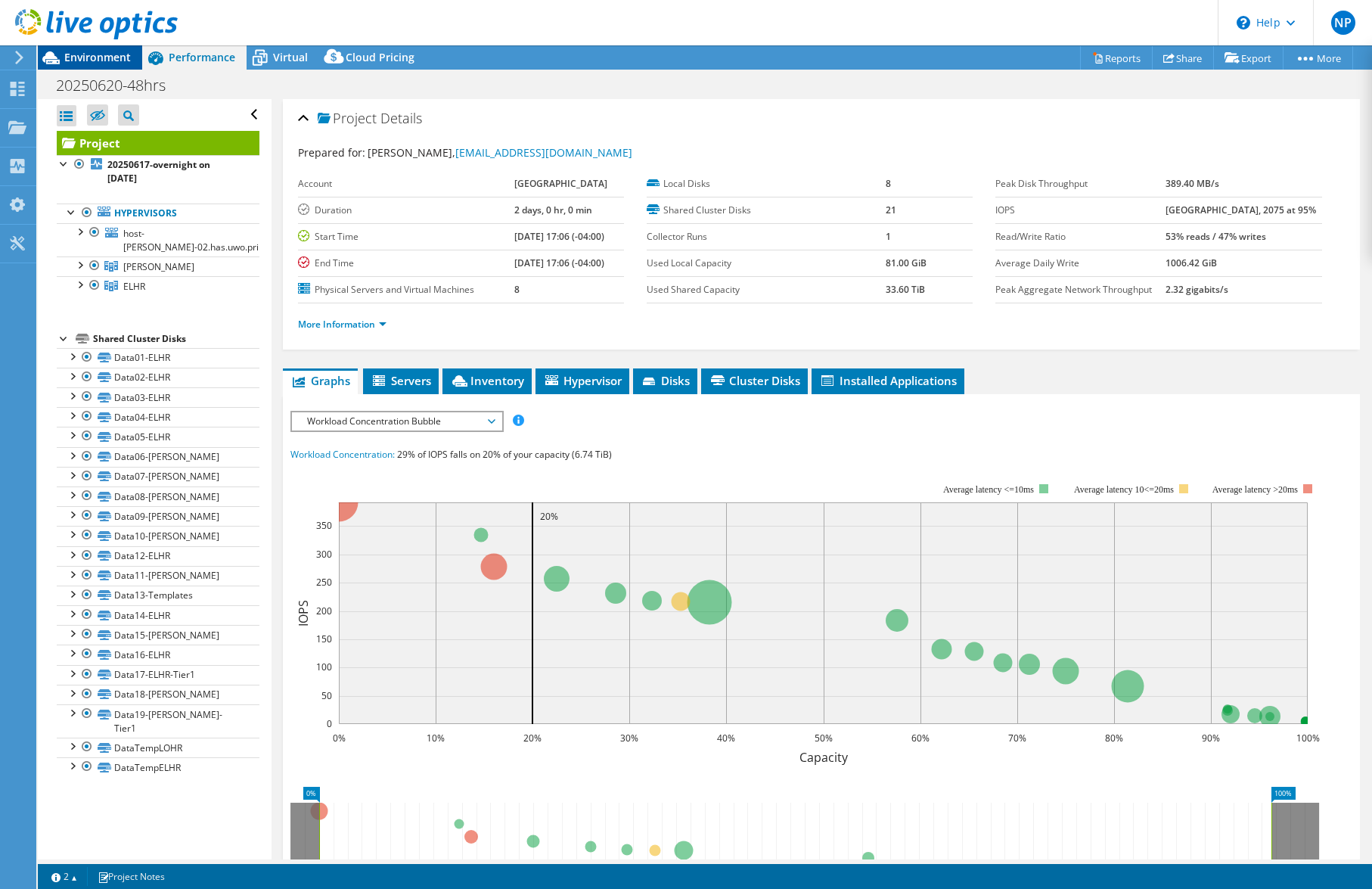
click at [130, 60] on span "Environment" at bounding box center [97, 57] width 67 height 14
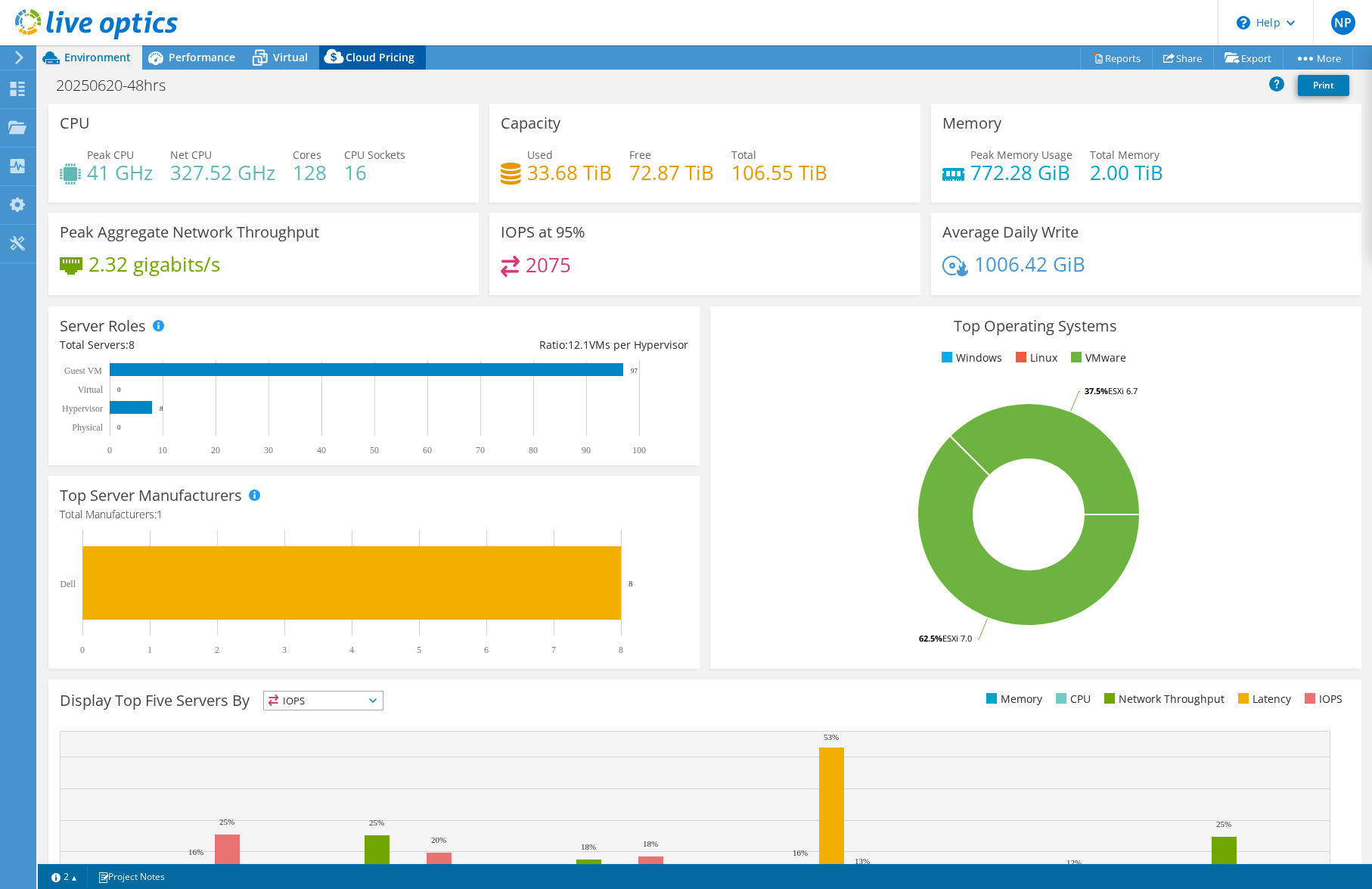
click at [382, 55] on span "Cloud Pricing" at bounding box center [380, 57] width 69 height 14
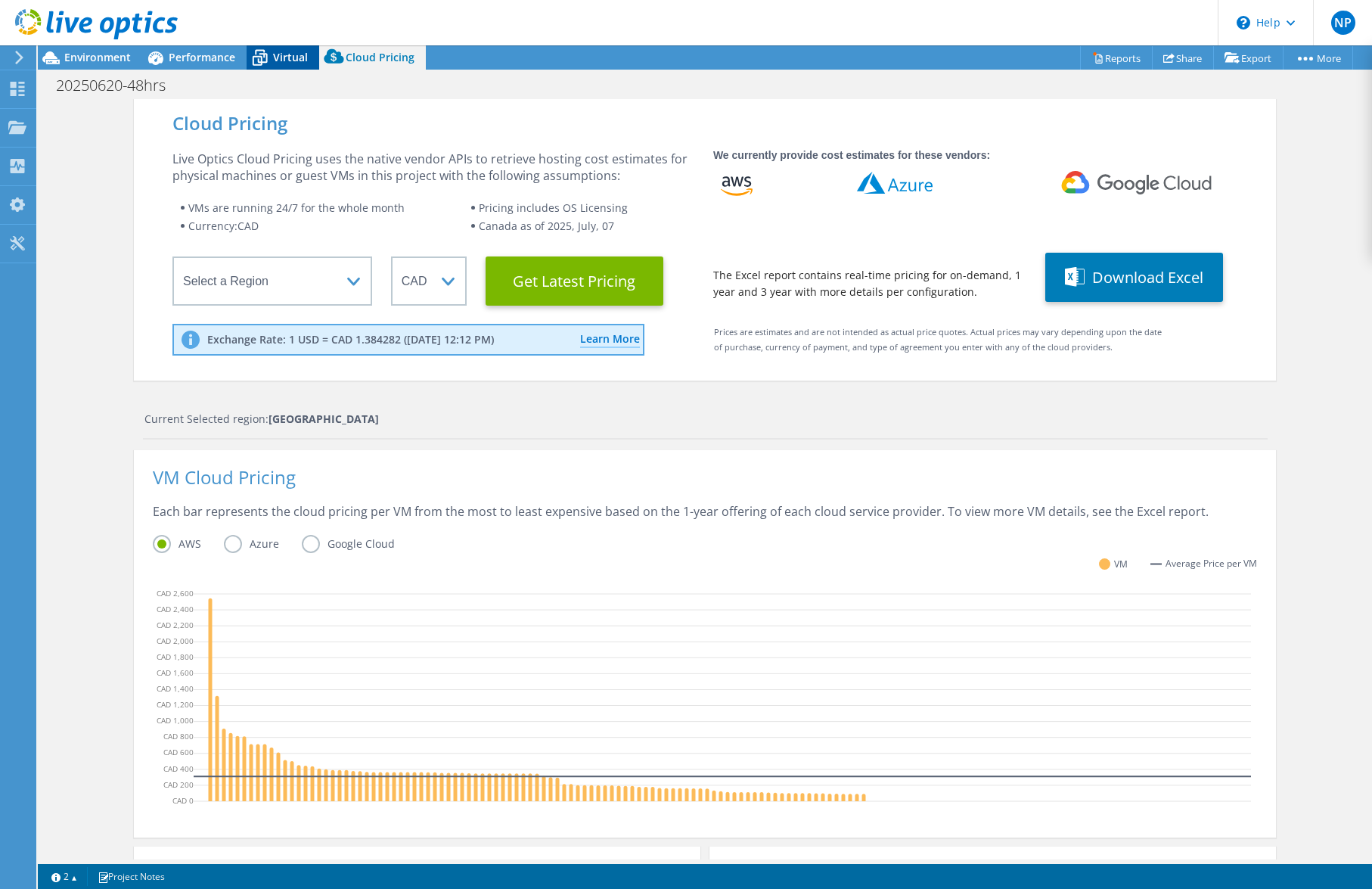
click at [264, 55] on icon at bounding box center [259, 59] width 15 height 12
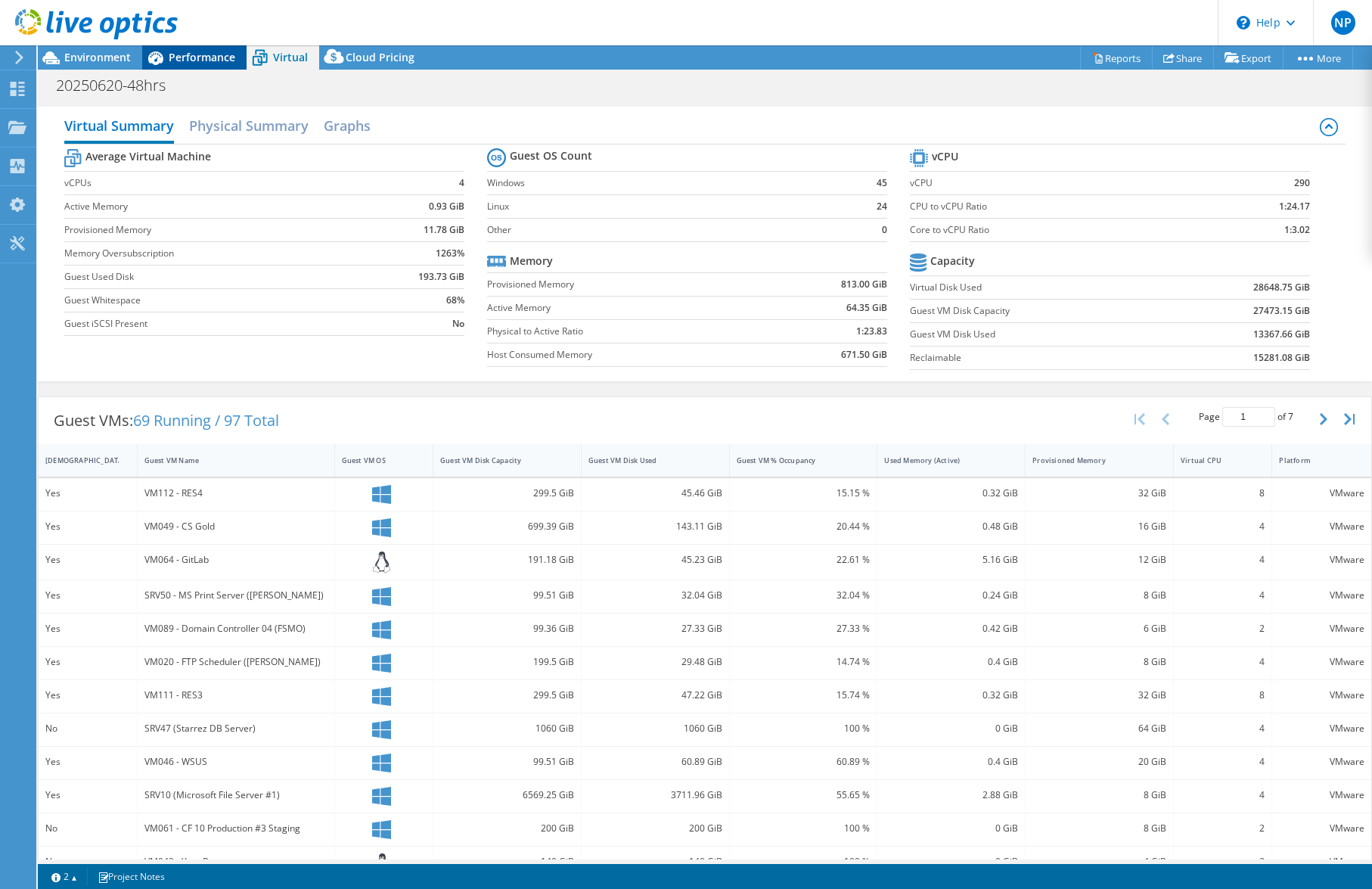
click at [172, 59] on span "Performance" at bounding box center [202, 57] width 67 height 14
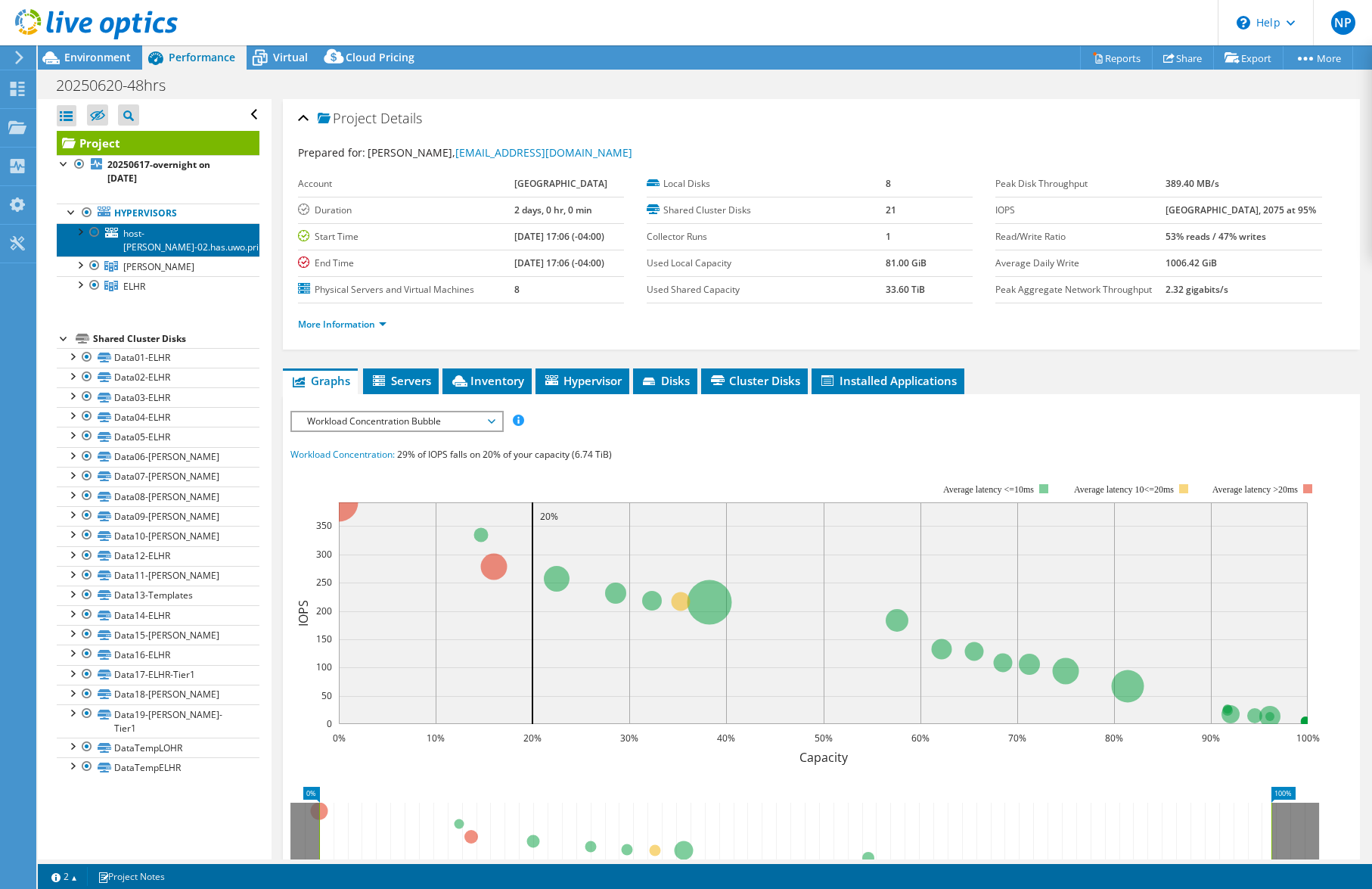
click at [153, 231] on span "host-lohr-02.has.uwo.pri" at bounding box center [191, 240] width 135 height 26
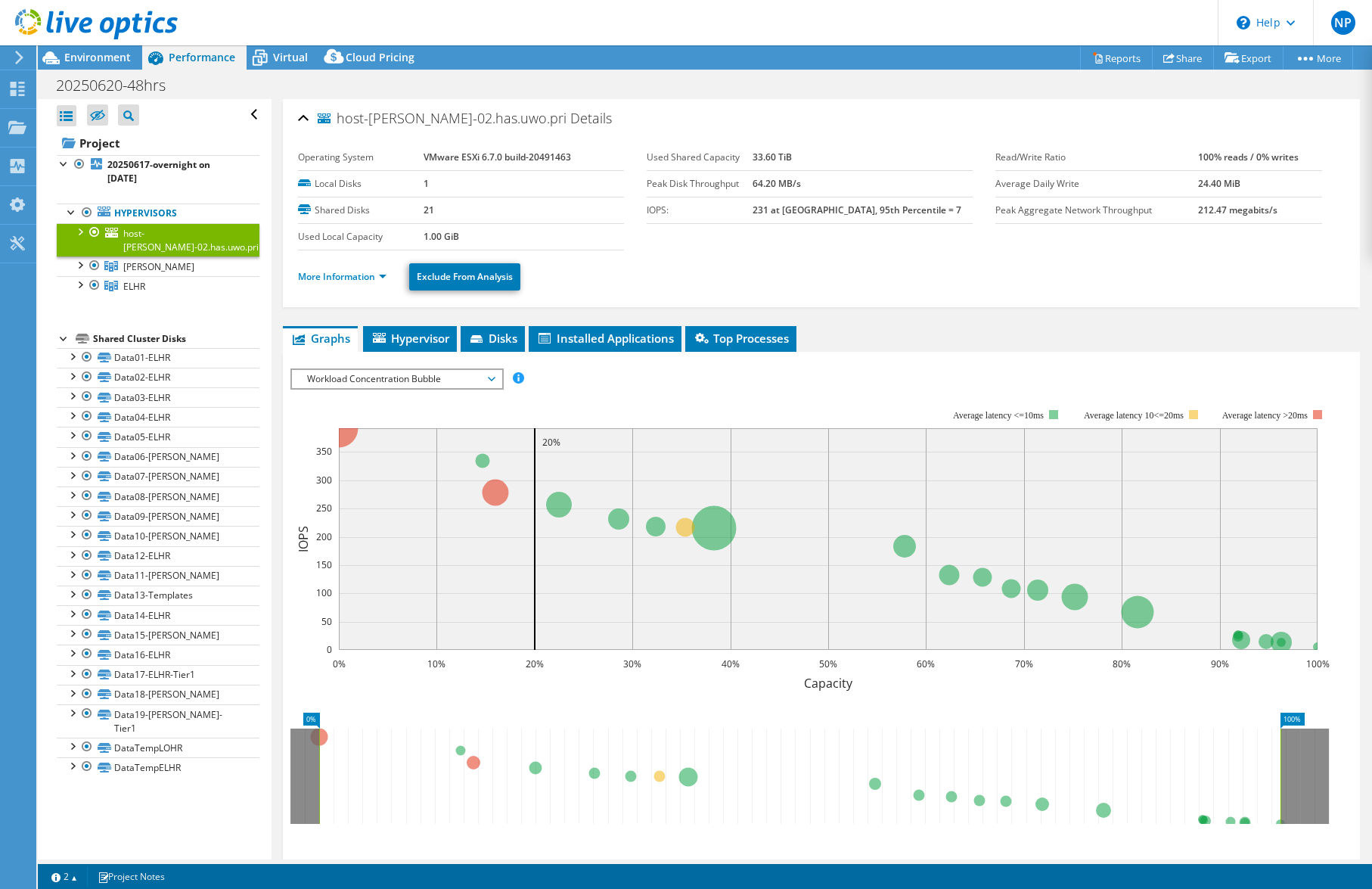
click at [185, 231] on span "host-lohr-02.has.uwo.pri" at bounding box center [191, 240] width 135 height 26
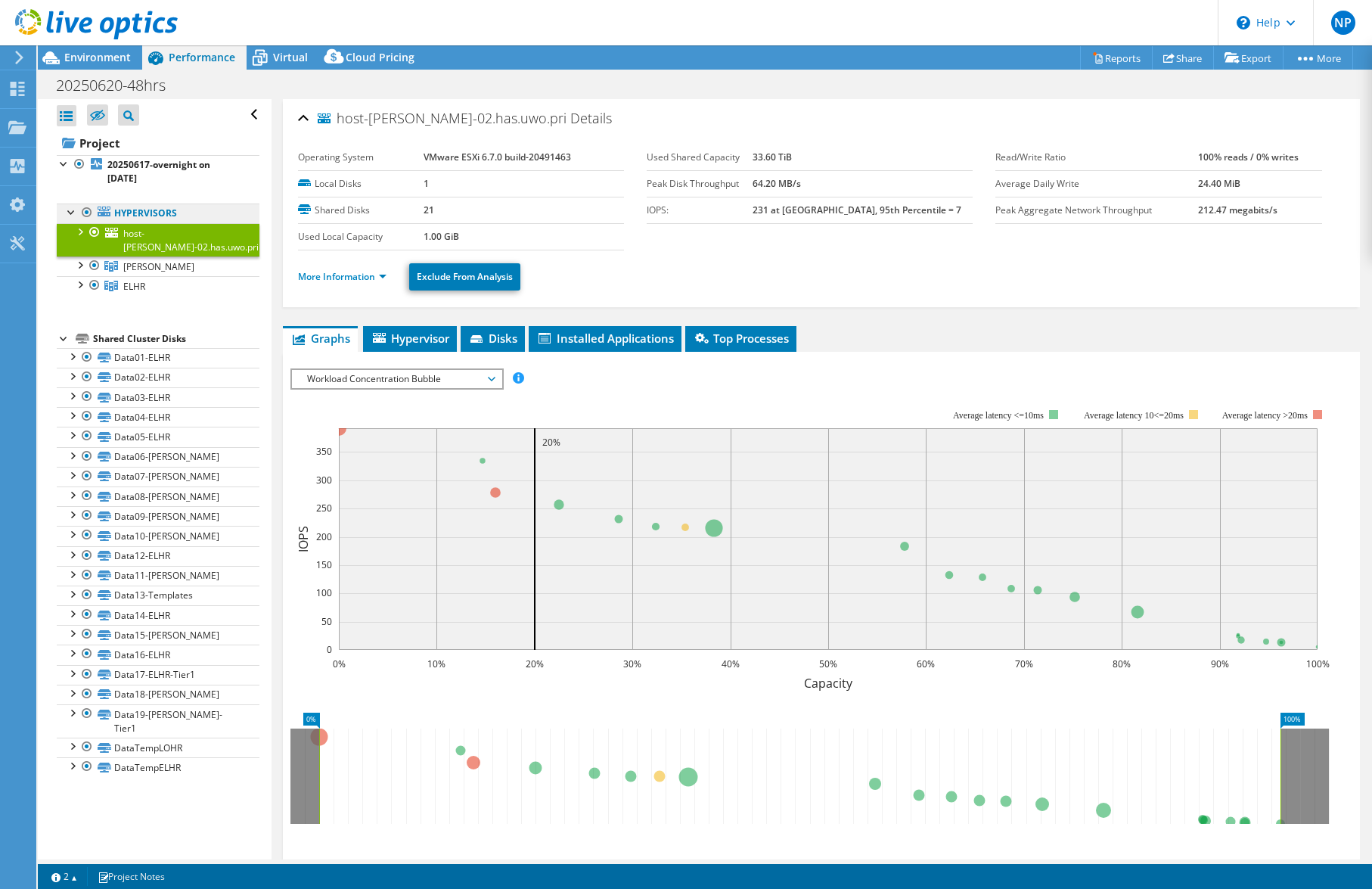
click at [156, 218] on link "Hypervisors" at bounding box center [158, 213] width 203 height 19
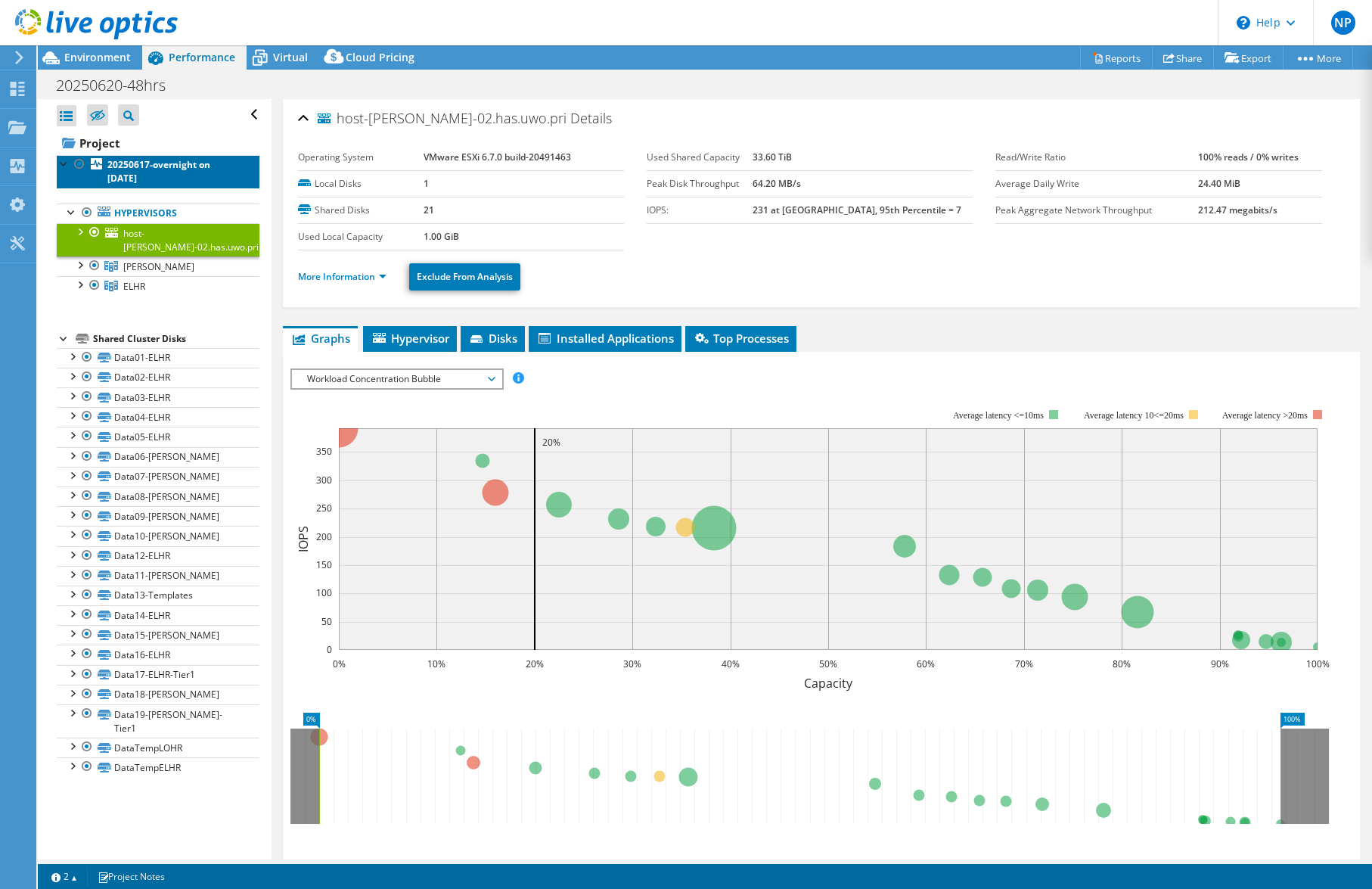
click at [138, 159] on b "20250617-overnight on 6/20/2025" at bounding box center [159, 171] width 103 height 26
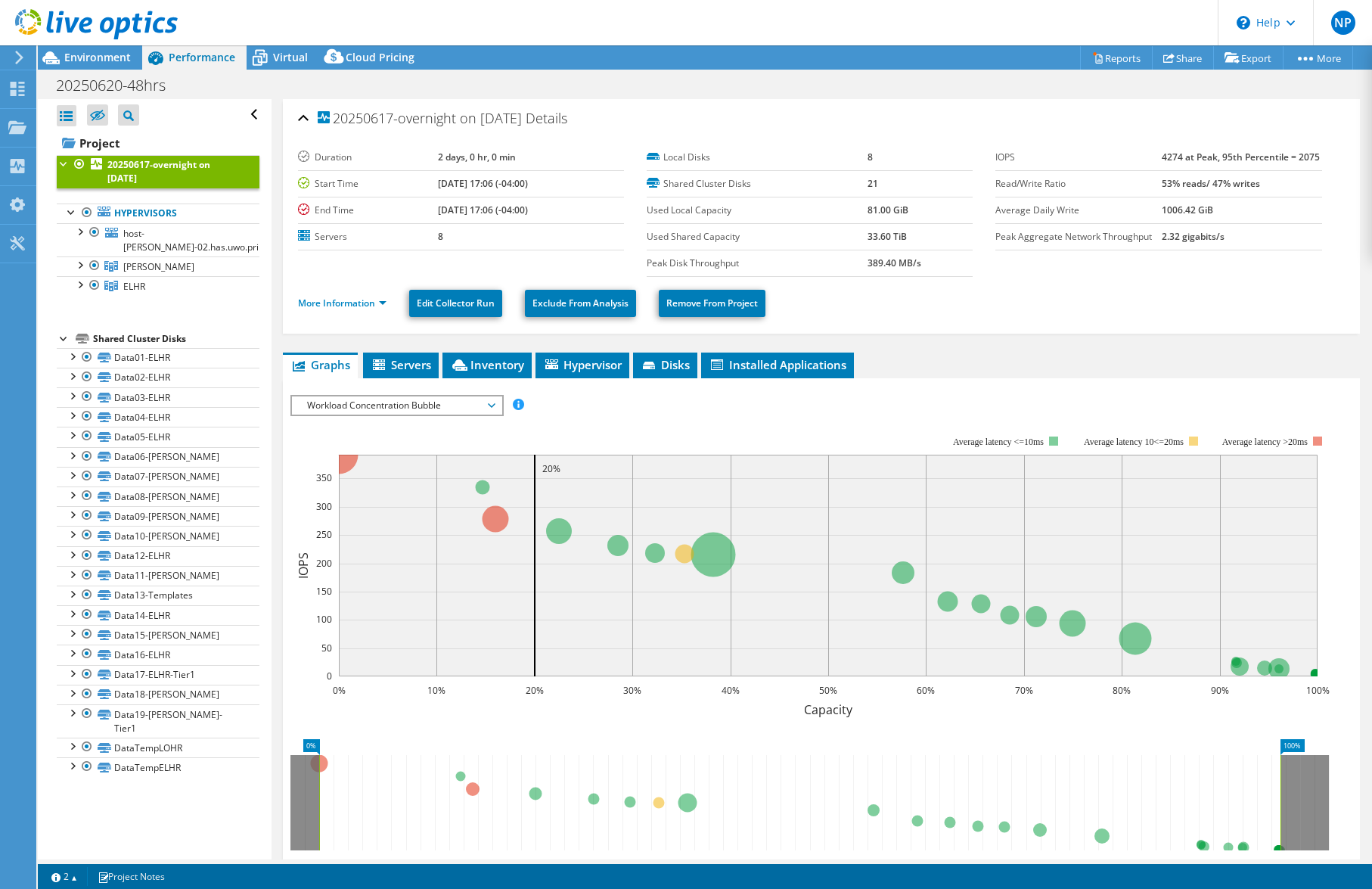
click at [956, 381] on div "IOPS Disk Throughput IO Size Latency Queue Depth CPU Percentage Memory Page Fau…" at bounding box center [821, 650] width 1062 height 544
